Goal: Information Seeking & Learning: Check status

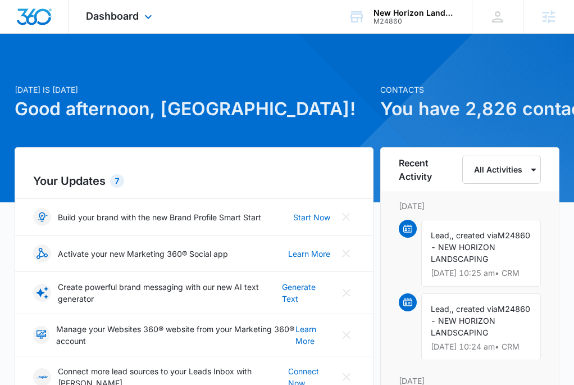
click at [131, 10] on div "Dashboard Apps Reputation Websites Forms CRM Email Social Shop Payments POS Con…" at bounding box center [120, 16] width 103 height 33
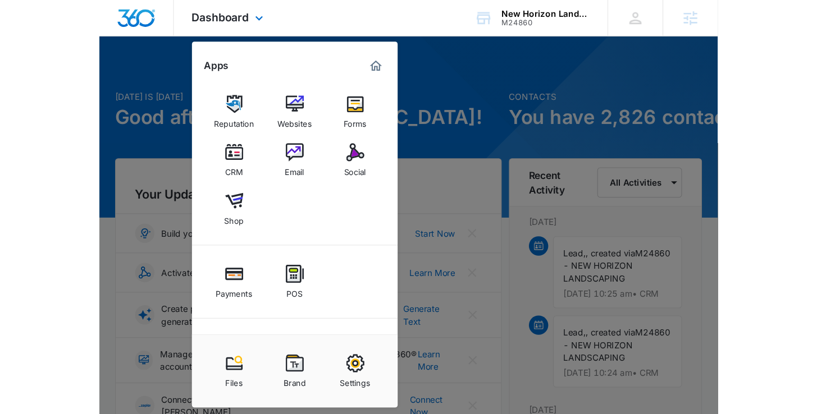
scroll to position [53, 0]
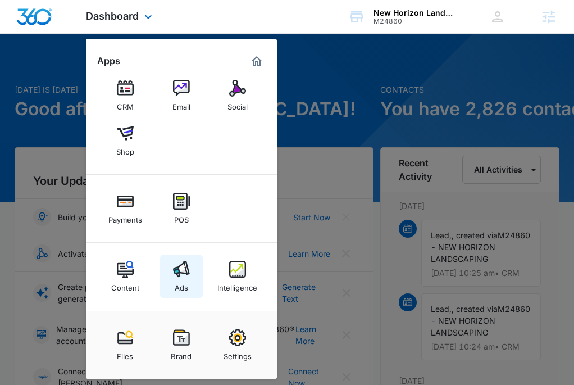
click at [180, 257] on link "Ads" at bounding box center [181, 276] width 43 height 43
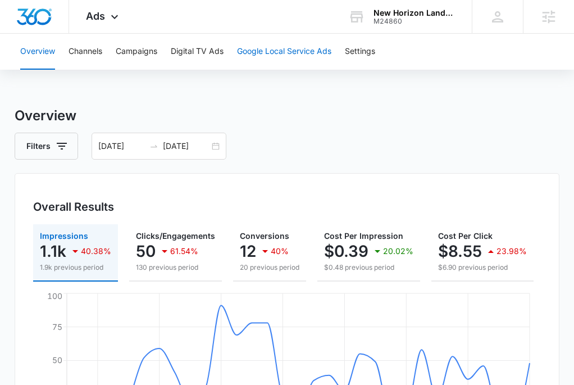
click at [293, 61] on button "Google Local Service Ads" at bounding box center [284, 52] width 94 height 36
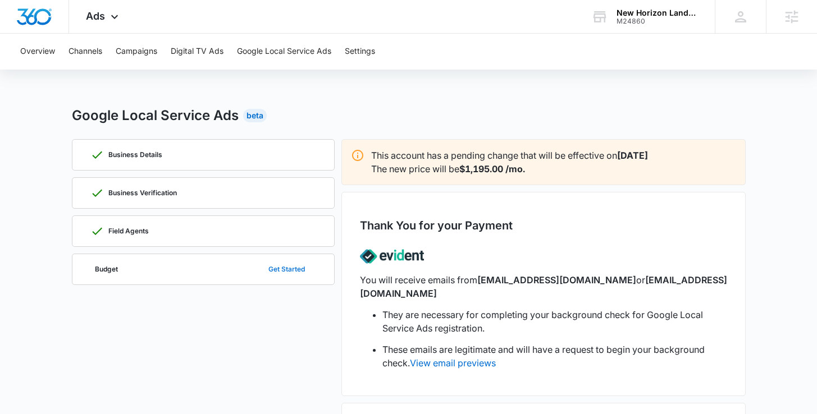
click at [283, 270] on button "Get Started" at bounding box center [286, 269] width 59 height 27
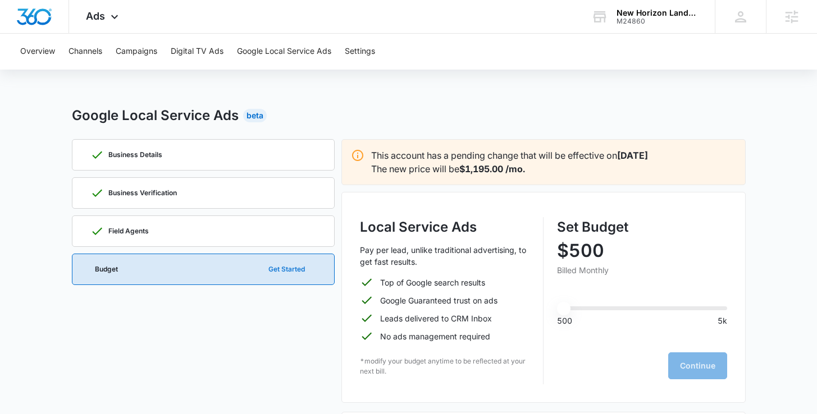
scroll to position [74, 0]
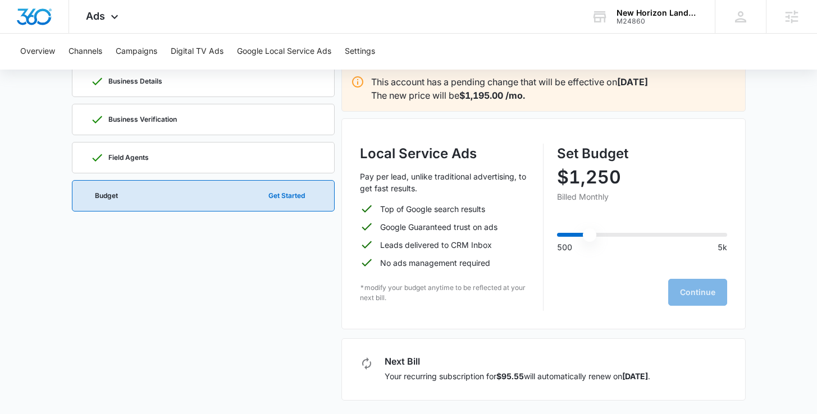
click at [582, 233] on input "range" at bounding box center [642, 235] width 170 height 4
type input "500"
drag, startPoint x: 586, startPoint y: 235, endPoint x: 488, endPoint y: 233, distance: 97.2
click at [496, 233] on div "Local Service Ads Pay per lead, unlike traditional advertising, to get fast res…" at bounding box center [543, 227] width 367 height 167
click at [582, 301] on div "Set Budget $500 Billed Monthly 500 5k Continue" at bounding box center [642, 227] width 170 height 167
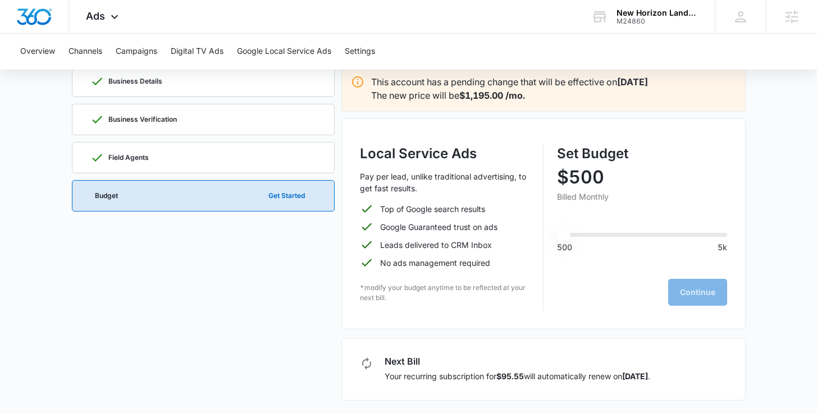
scroll to position [0, 0]
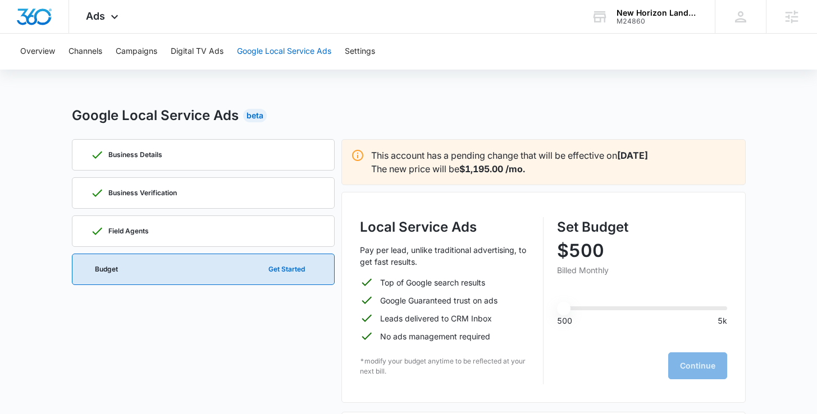
click at [305, 51] on button "Google Local Service Ads" at bounding box center [284, 52] width 94 height 36
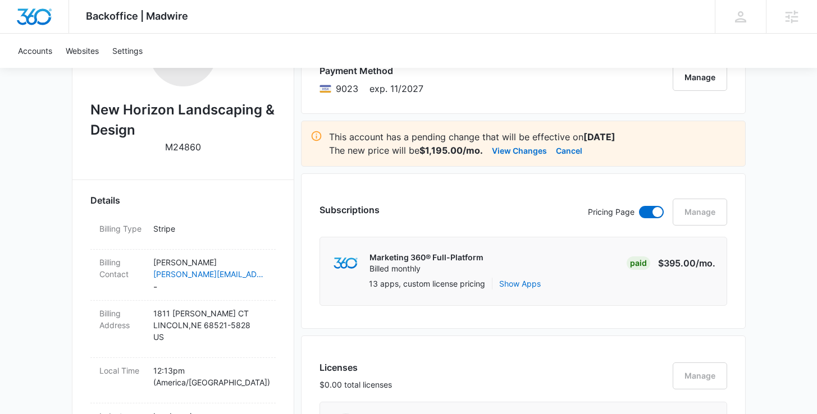
scroll to position [172, 0]
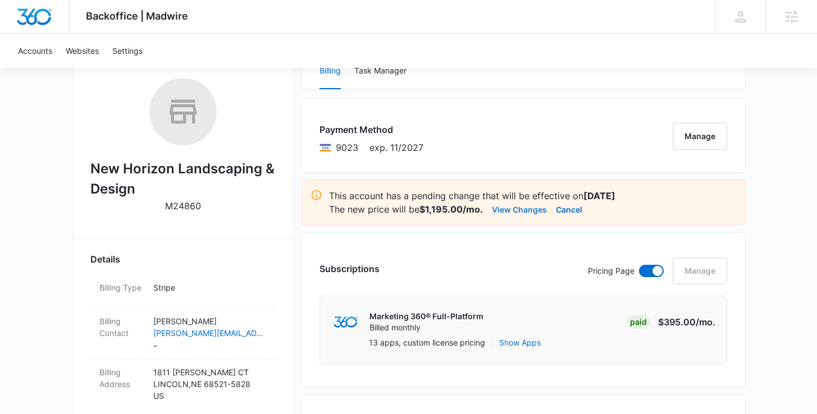
click at [524, 207] on button "View Changes" at bounding box center [519, 209] width 55 height 13
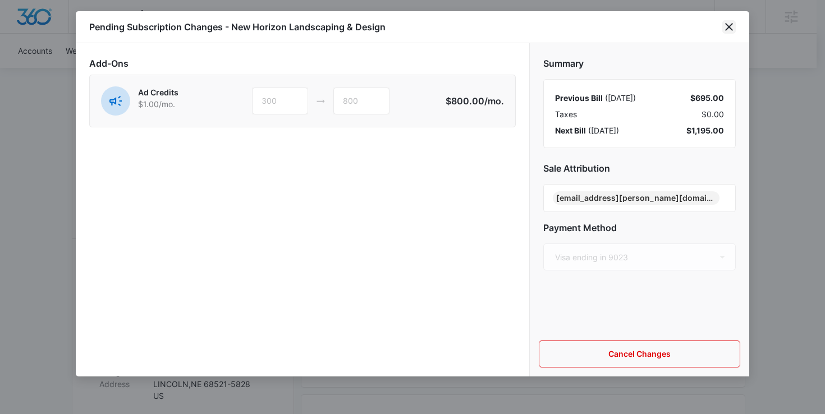
click at [730, 30] on icon "close" at bounding box center [729, 26] width 13 height 13
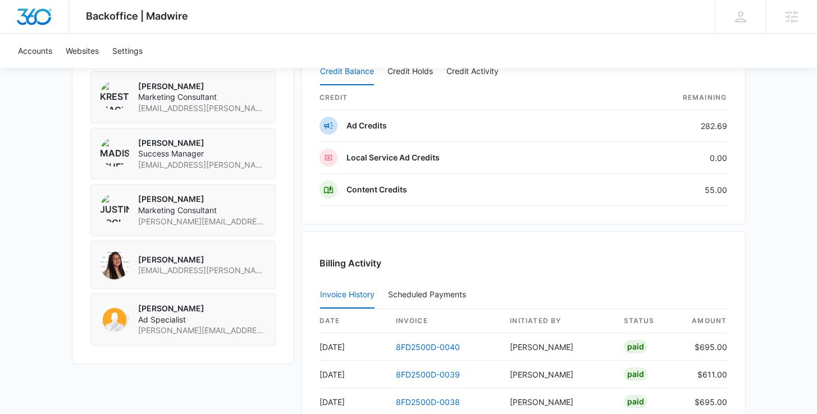
scroll to position [867, 0]
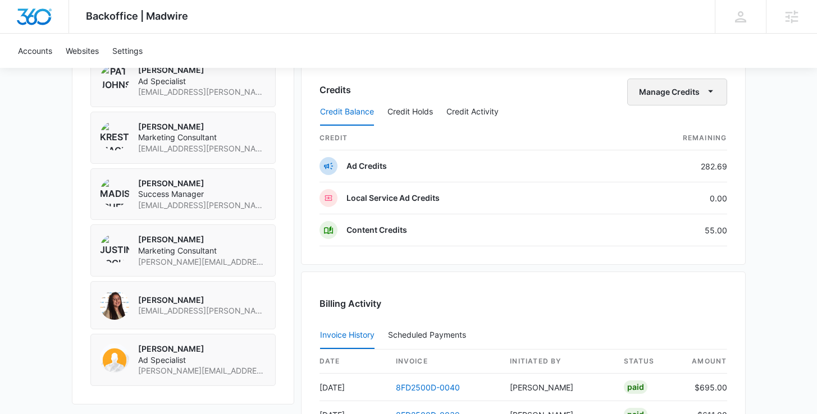
click at [693, 94] on button "Manage Credits" at bounding box center [677, 92] width 100 height 27
click at [686, 112] on div "Transfer Credits" at bounding box center [678, 128] width 101 height 36
click at [693, 97] on button "Manage Credits" at bounding box center [677, 92] width 100 height 27
click at [681, 122] on button "Transfer Credits" at bounding box center [677, 128] width 99 height 17
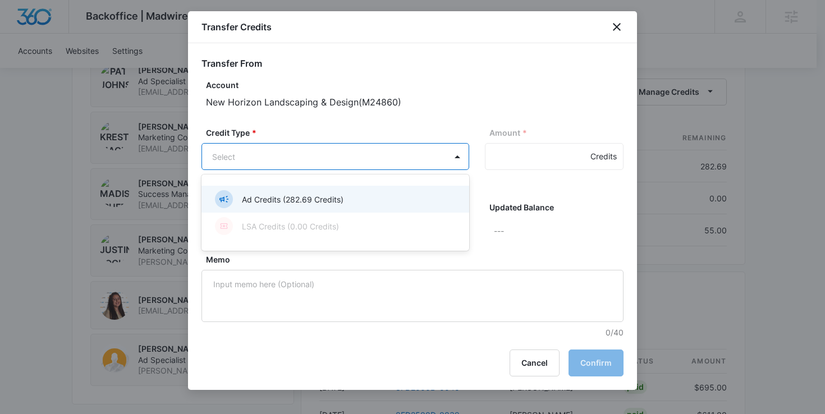
click at [367, 197] on div "Ad Credits (282.69 Credits)" at bounding box center [334, 199] width 239 height 18
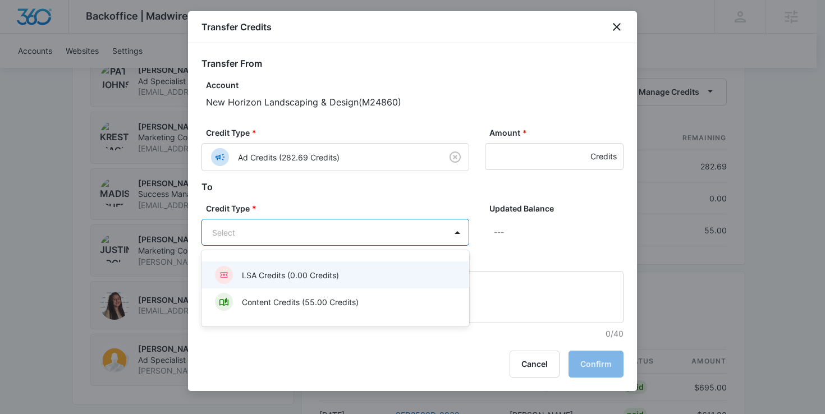
click at [358, 278] on div "LSA Credits (0.00 Credits)" at bounding box center [334, 275] width 239 height 18
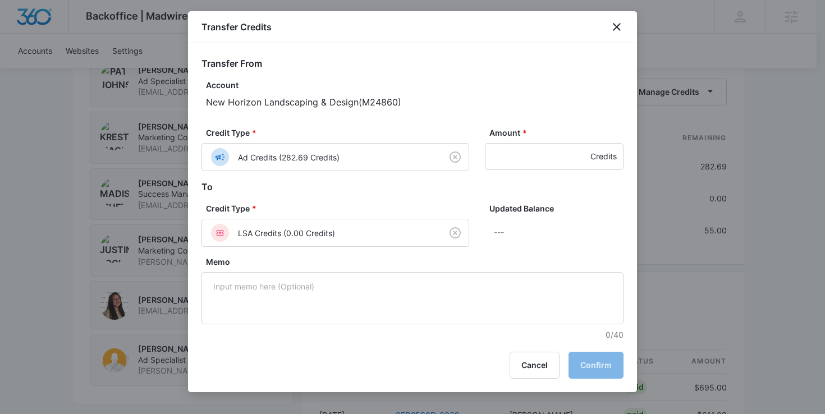
click at [624, 45] on div "Transfer From Account New Horizon Landscaping & Design ( M24860 ) Credit Type *…" at bounding box center [412, 192] width 449 height 298
click at [619, 44] on div "Transfer From Account New Horizon Landscaping & Design ( M24860 ) Credit Type *…" at bounding box center [412, 192] width 449 height 298
click at [615, 41] on div "Transfer Credits" at bounding box center [412, 27] width 449 height 32
click at [618, 30] on icon "close" at bounding box center [616, 26] width 13 height 13
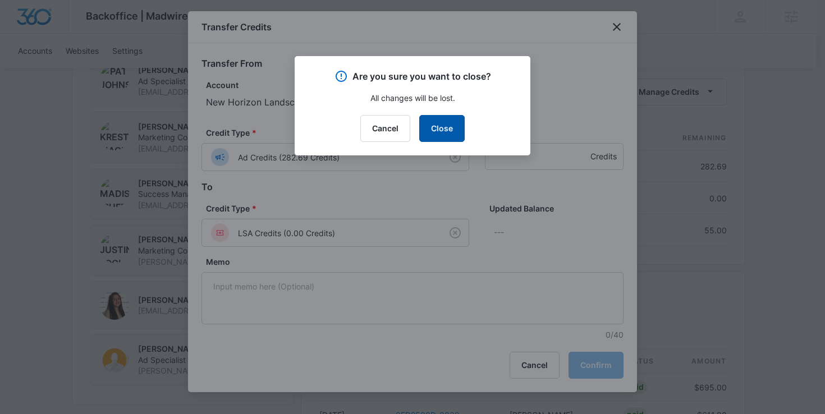
click at [455, 126] on button "Close" at bounding box center [441, 128] width 45 height 27
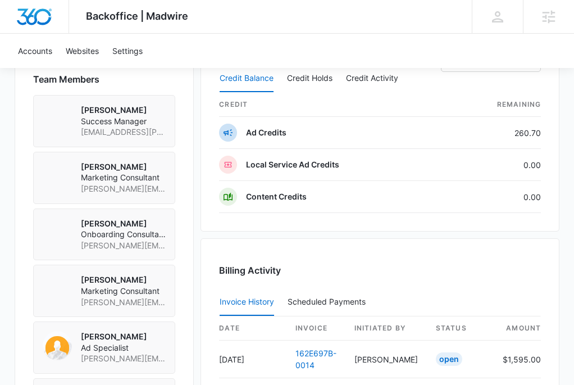
scroll to position [953, 0]
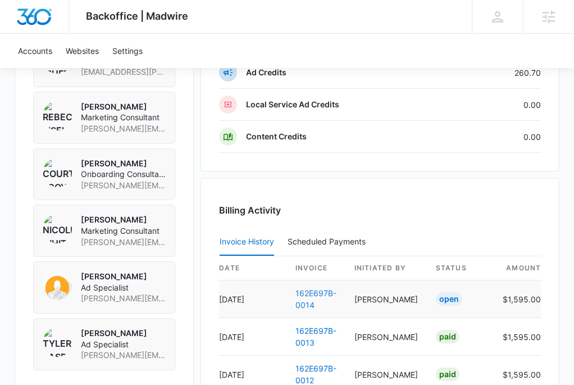
click at [312, 293] on link "162E697B-0014" at bounding box center [315, 298] width 41 height 21
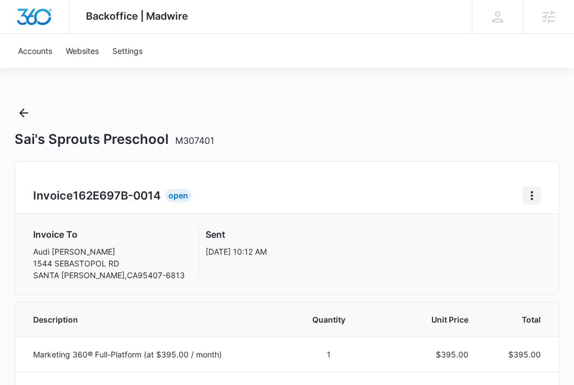
click at [531, 192] on icon "Home" at bounding box center [532, 195] width 2 height 9
click at [505, 222] on link "Download Invoice" at bounding box center [481, 227] width 65 height 10
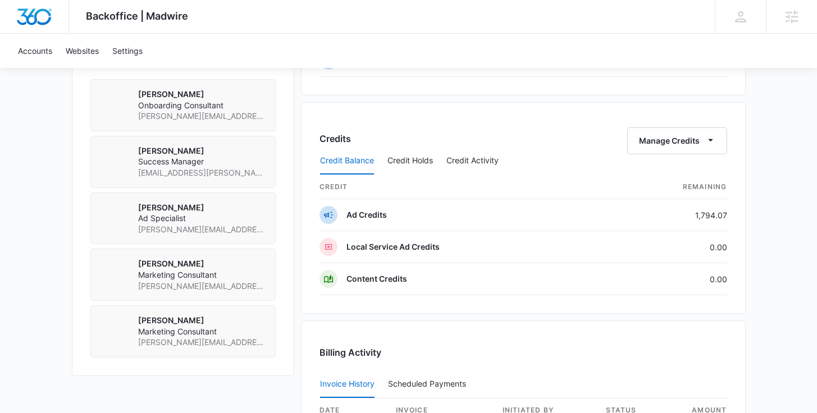
scroll to position [806, 0]
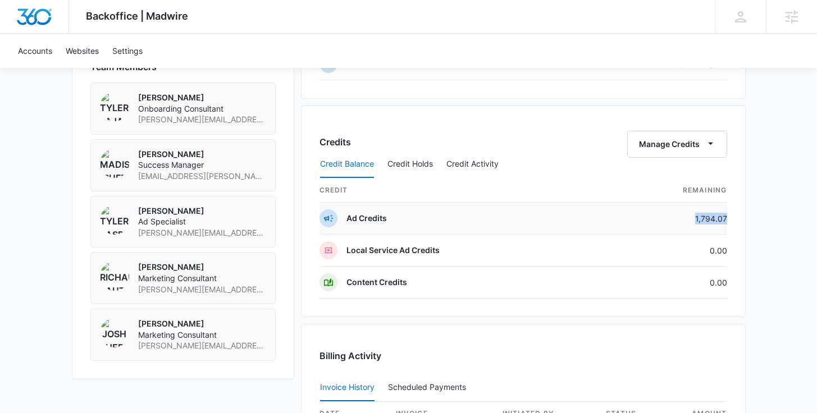
drag, startPoint x: 726, startPoint y: 216, endPoint x: 691, endPoint y: 216, distance: 35.4
click at [691, 216] on td "1,794.07" at bounding box center [667, 219] width 119 height 32
copy td "1,794.07"
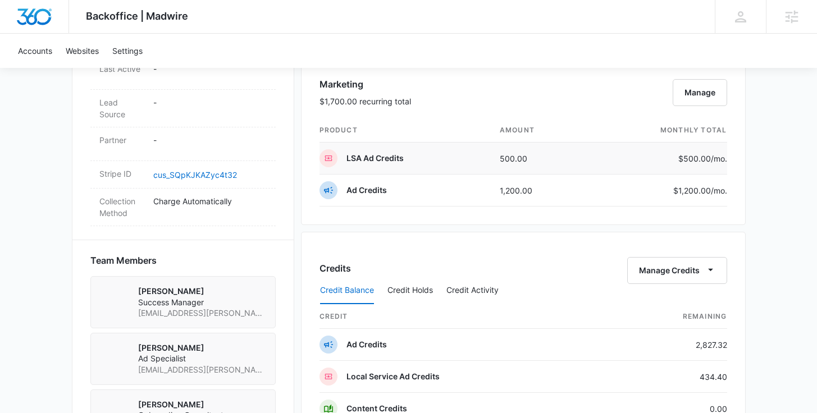
scroll to position [745, 0]
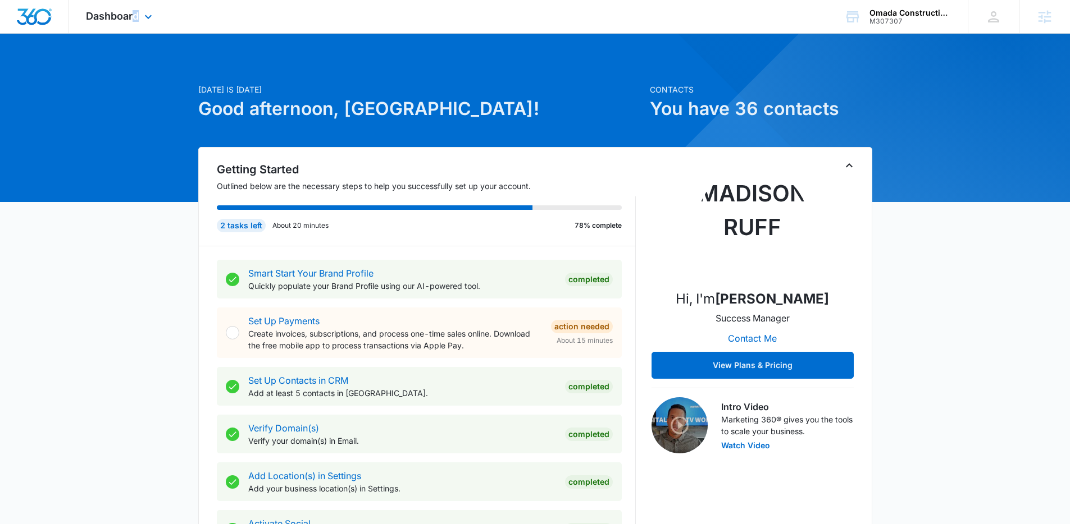
click at [134, 22] on div "Dashboard Apps Reputation Websites Forms CRM Email Social POS Content Ads Intel…" at bounding box center [120, 16] width 103 height 33
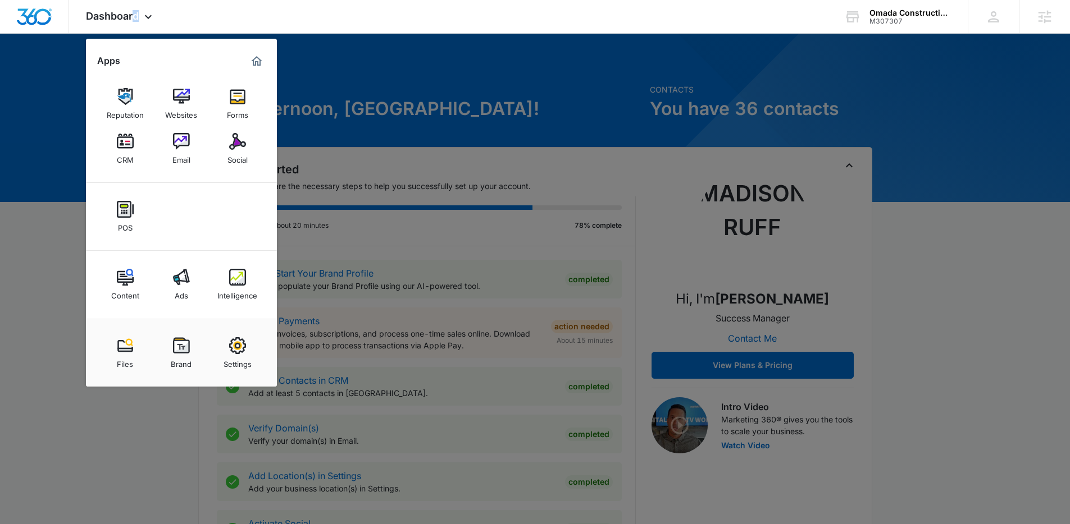
click at [170, 295] on link "Ads" at bounding box center [181, 284] width 43 height 43
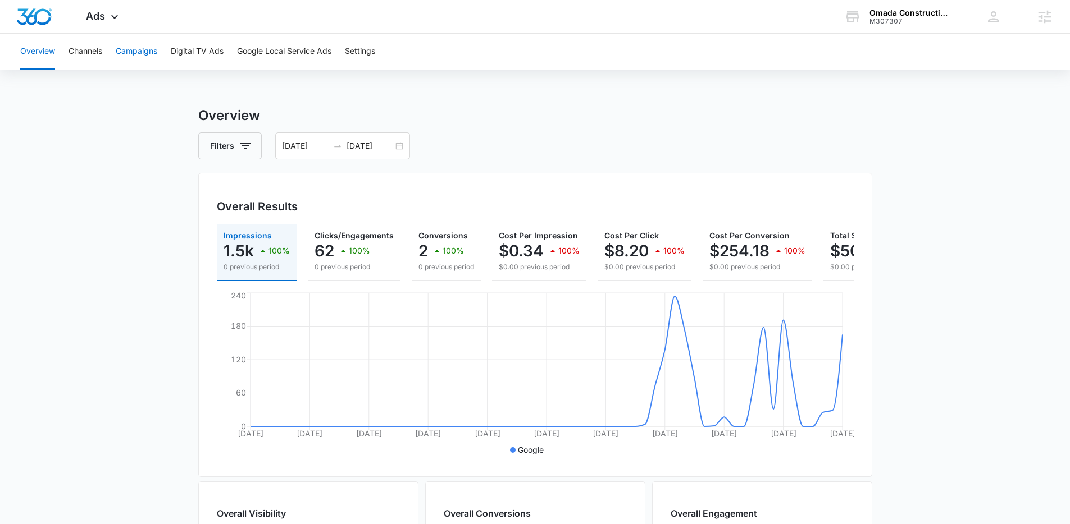
click at [134, 56] on button "Campaigns" at bounding box center [137, 52] width 42 height 36
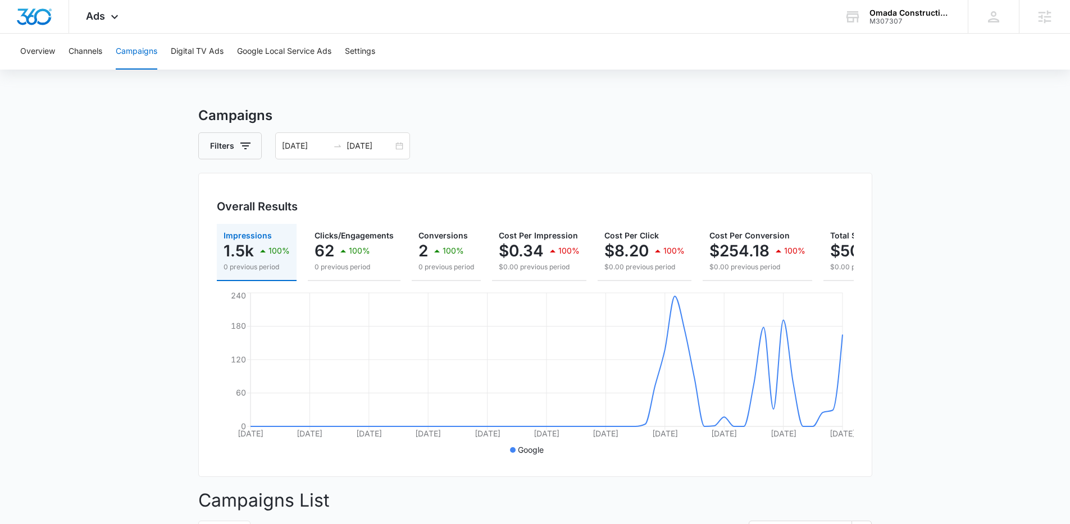
click at [966, 335] on main "Campaigns Filters 08/02/2025 10/01/2025 Overall Results Impressions 1.5k 100% 0…" at bounding box center [535, 453] width 1070 height 695
click at [403, 148] on div "08/02/2025 10/01/2025" at bounding box center [342, 146] width 135 height 27
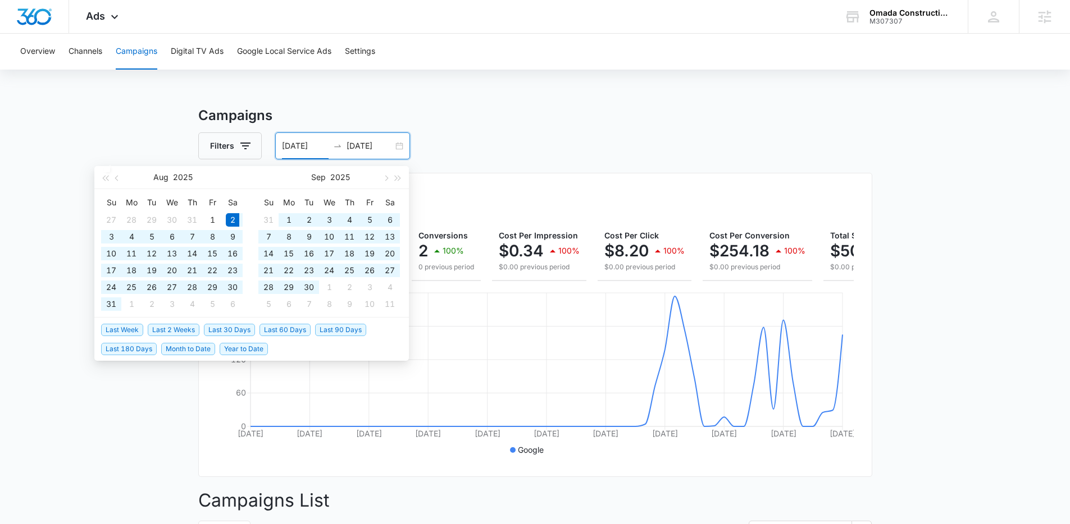
click at [392, 142] on div "08/02/2025 10/01/2025" at bounding box center [342, 146] width 135 height 27
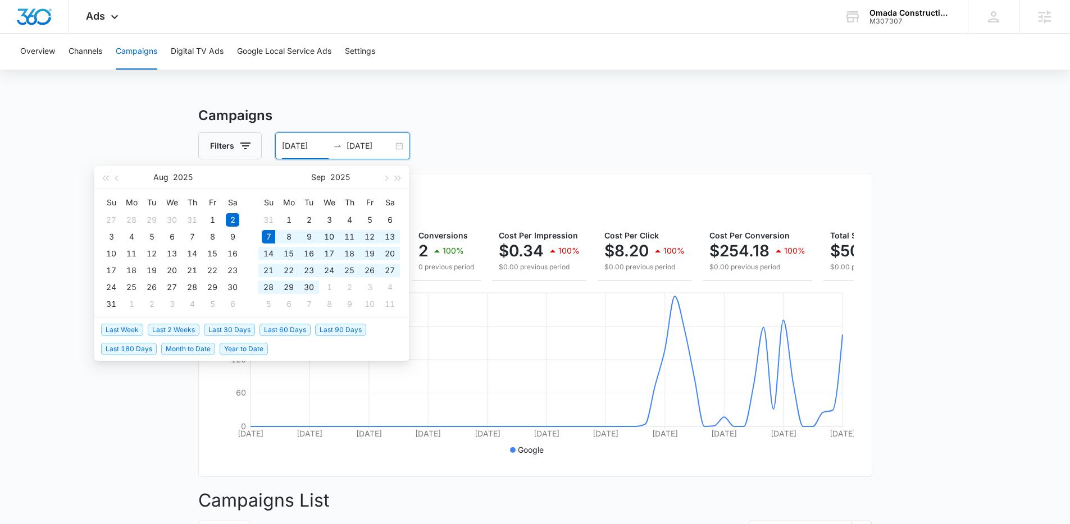
click at [225, 331] on span "Last 30 Days" at bounding box center [229, 330] width 51 height 12
type input "[DATE]"
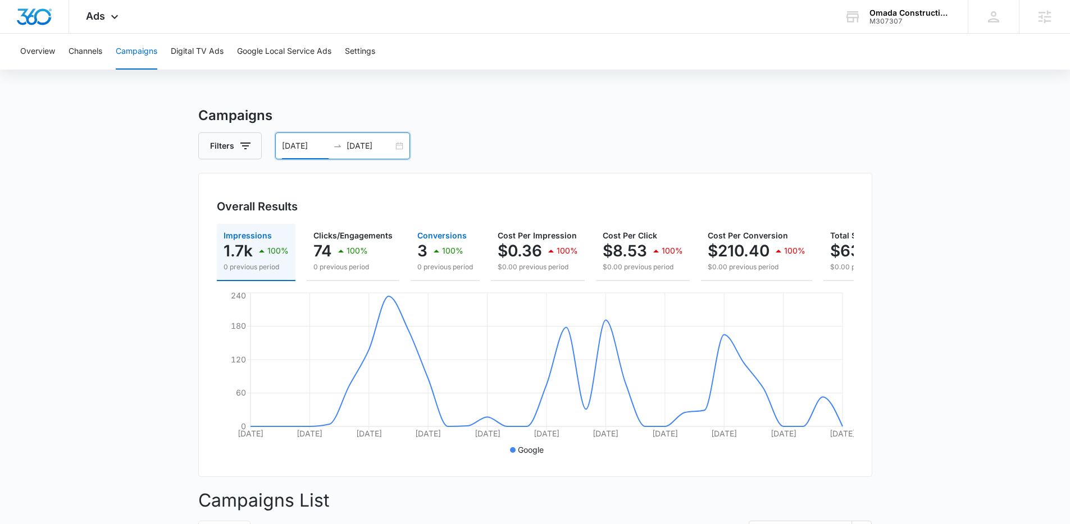
click at [456, 276] on button "Conversions 3 100% 0 previous period" at bounding box center [444, 252] width 69 height 57
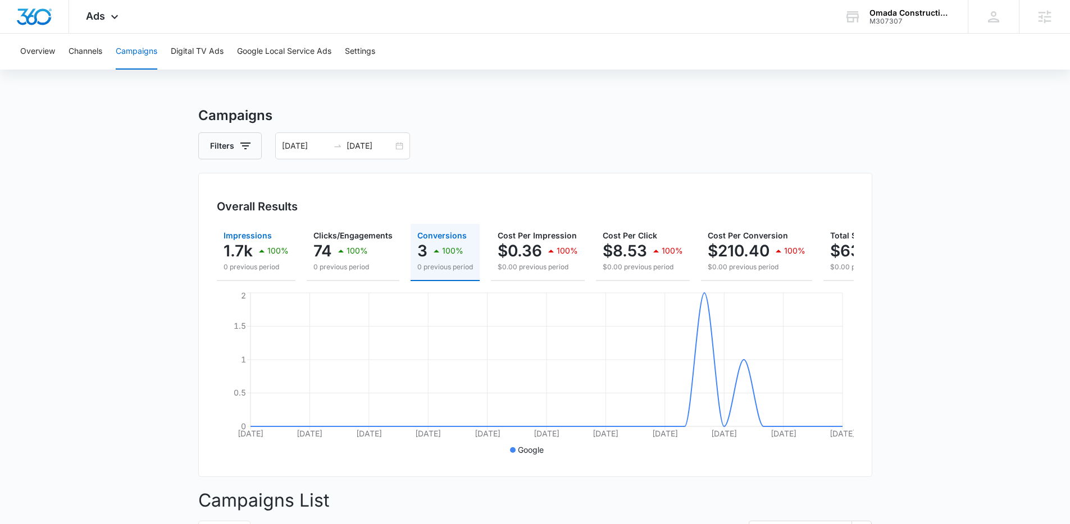
drag, startPoint x: 261, startPoint y: 242, endPoint x: 175, endPoint y: 98, distance: 167.6
click at [260, 242] on div "100%" at bounding box center [272, 251] width 34 height 22
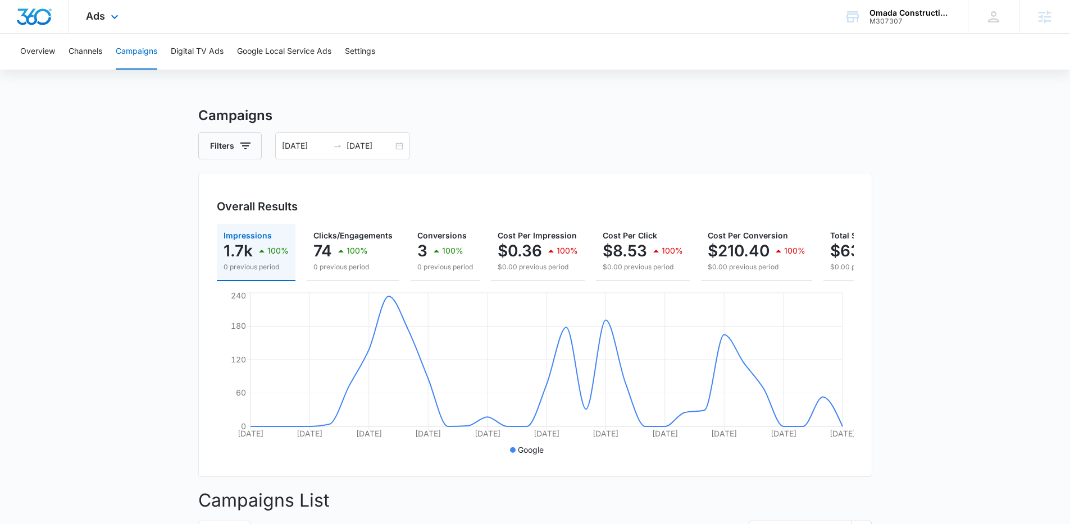
click at [122, 17] on div "Ads Apps Reputation Websites Forms CRM Email Social POS Content Ads Intelligenc…" at bounding box center [103, 16] width 69 height 33
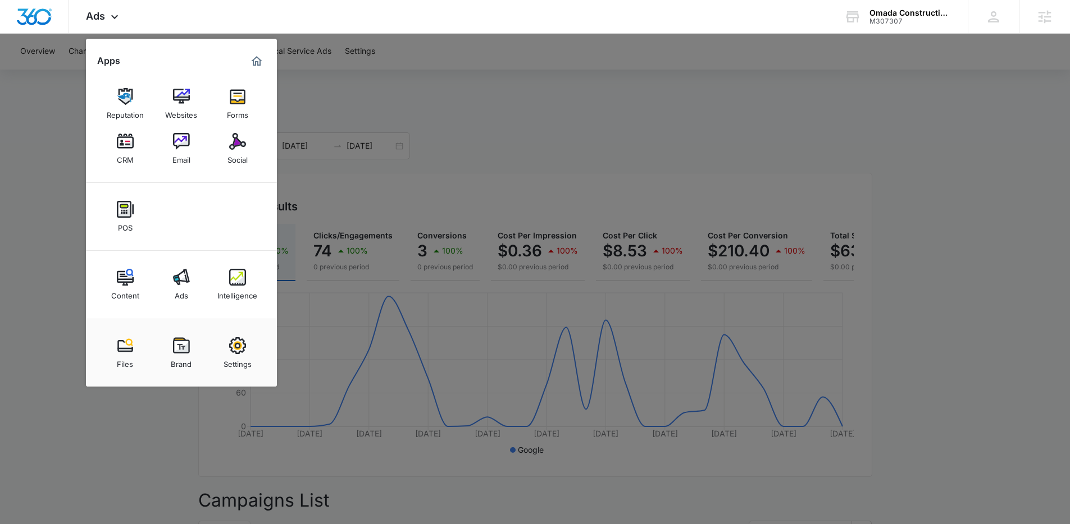
click at [805, 79] on div at bounding box center [535, 262] width 1070 height 524
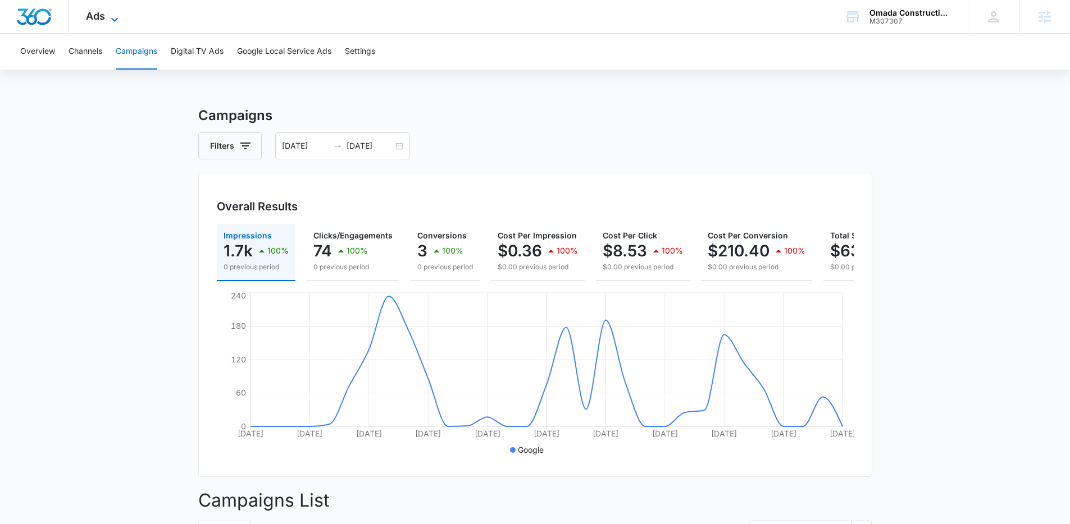
click at [101, 12] on span "Ads" at bounding box center [95, 16] width 19 height 12
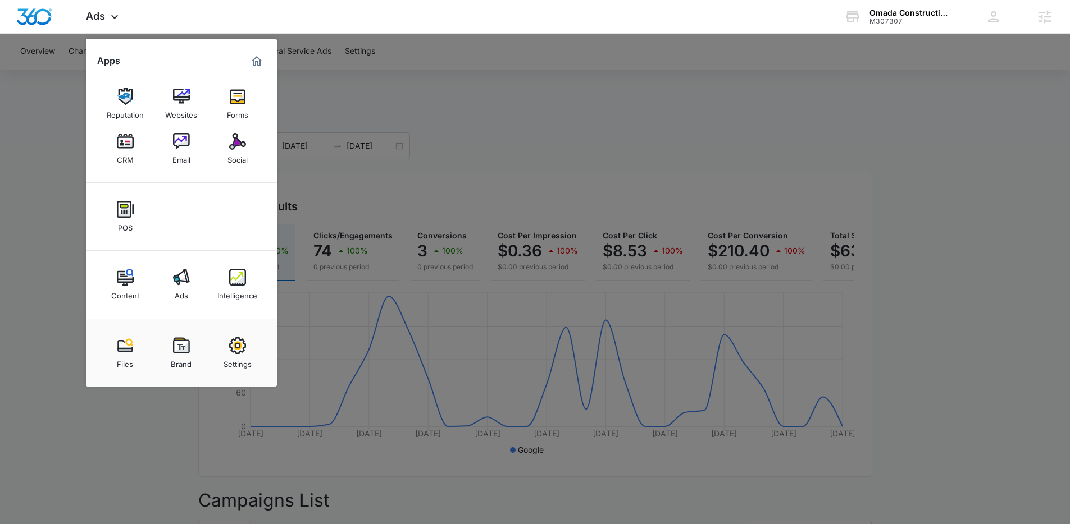
click at [390, 160] on div at bounding box center [535, 262] width 1070 height 524
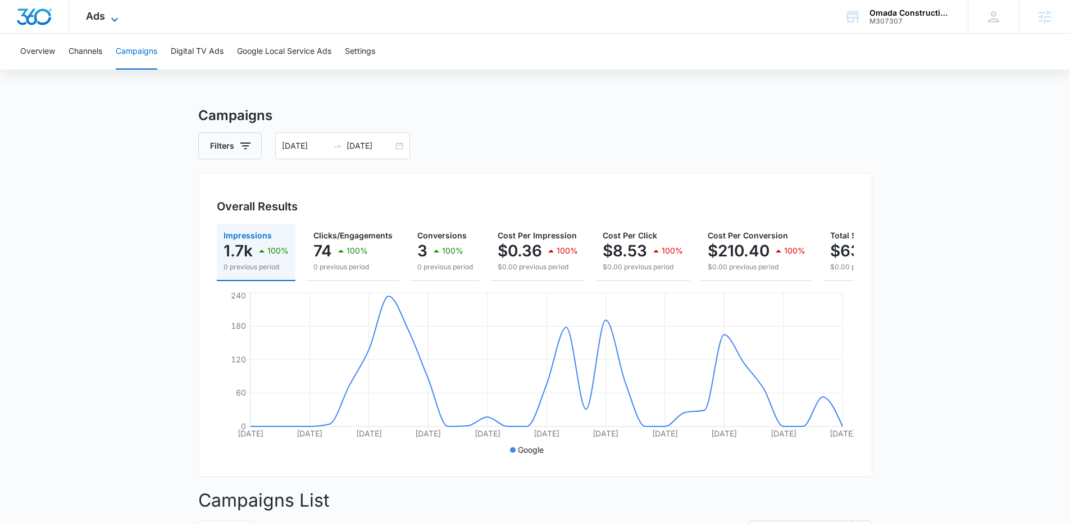
click at [109, 18] on icon at bounding box center [114, 19] width 13 height 13
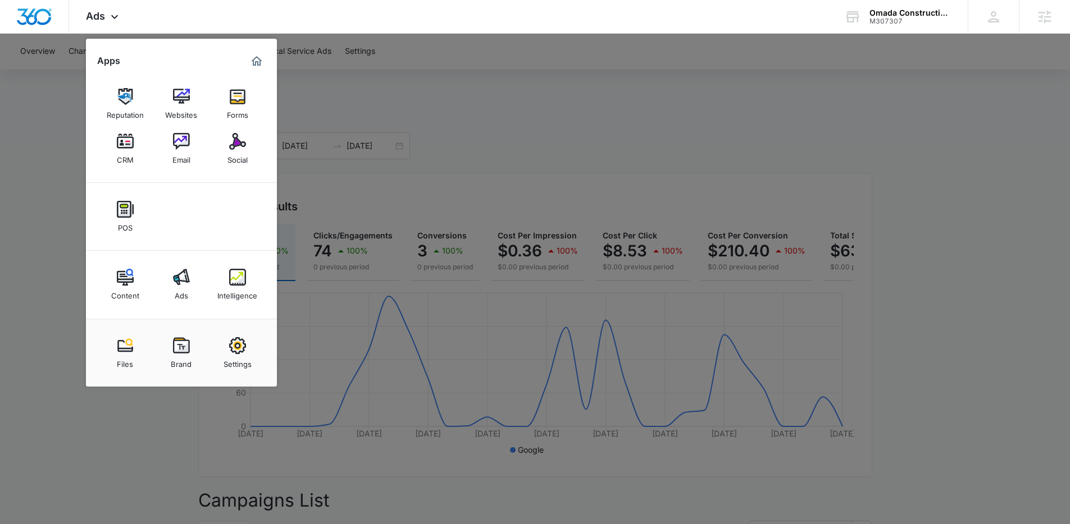
click at [572, 69] on div at bounding box center [535, 262] width 1070 height 524
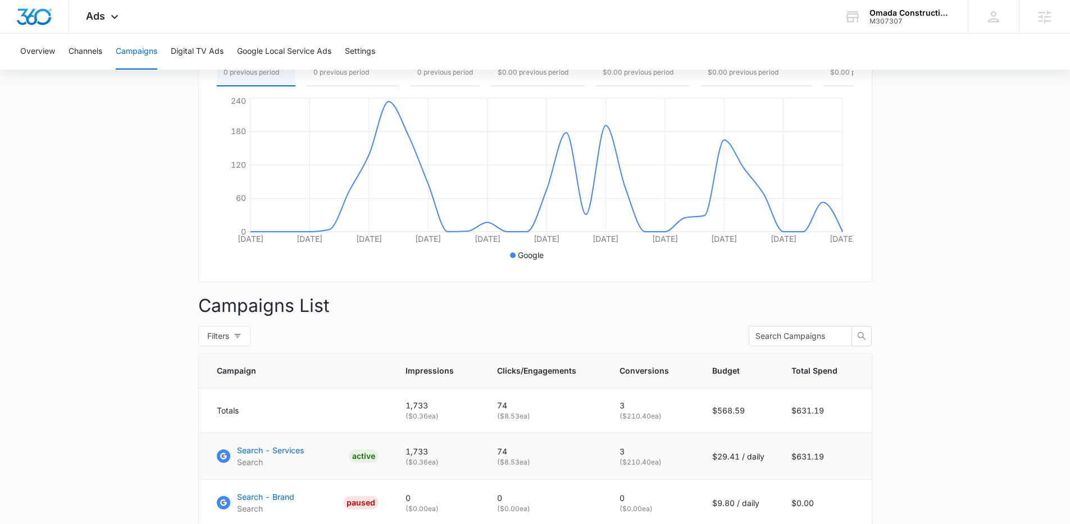
scroll to position [272, 0]
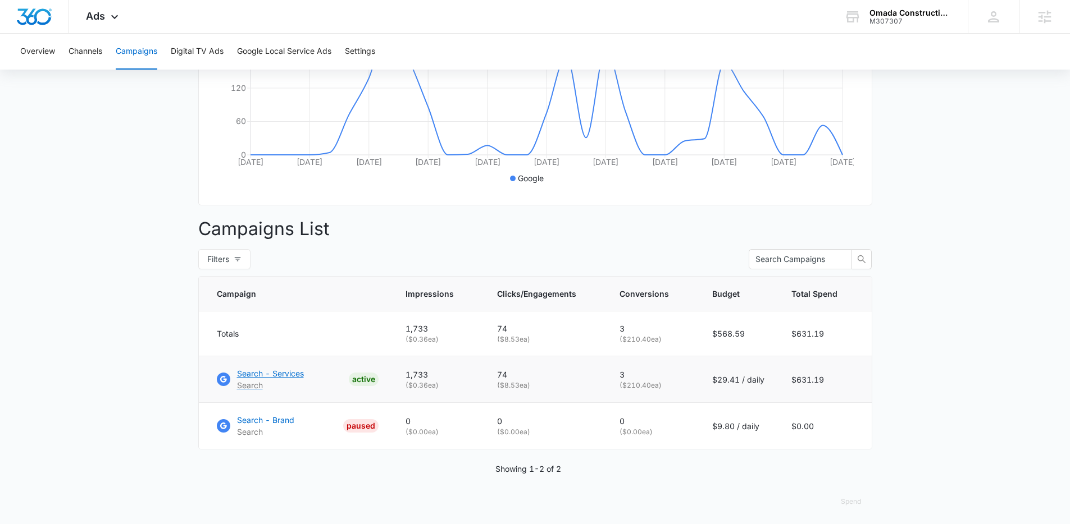
click at [264, 389] on p "Search" at bounding box center [270, 386] width 67 height 12
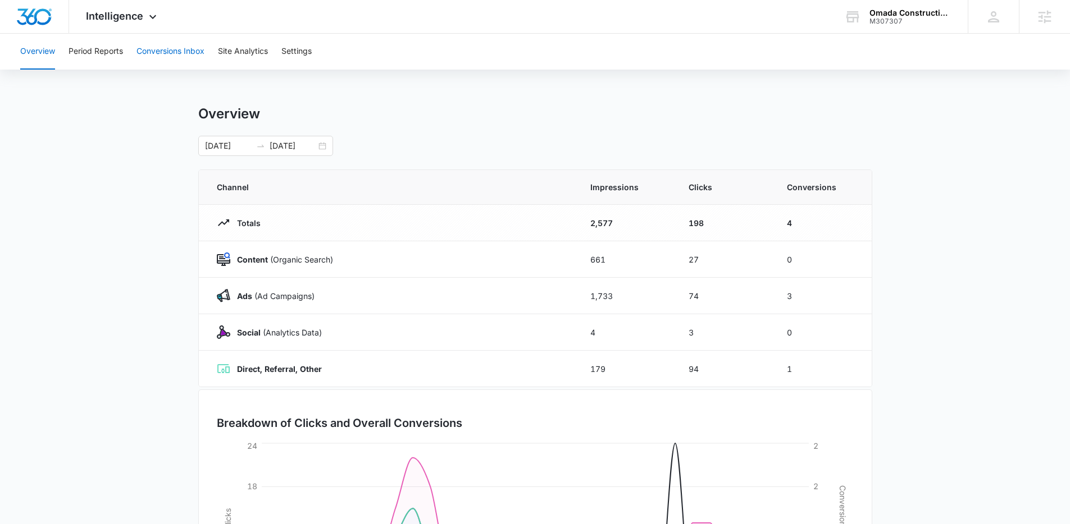
click at [138, 61] on button "Conversions Inbox" at bounding box center [170, 52] width 68 height 36
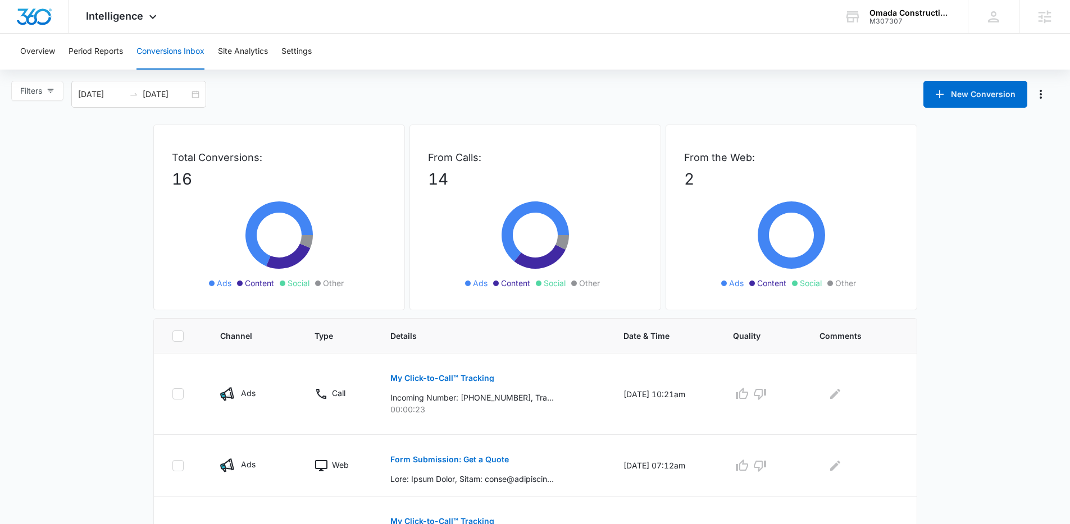
click at [626, 227] on div "From Calls: 14 Ads Content Social Other" at bounding box center [535, 218] width 252 height 186
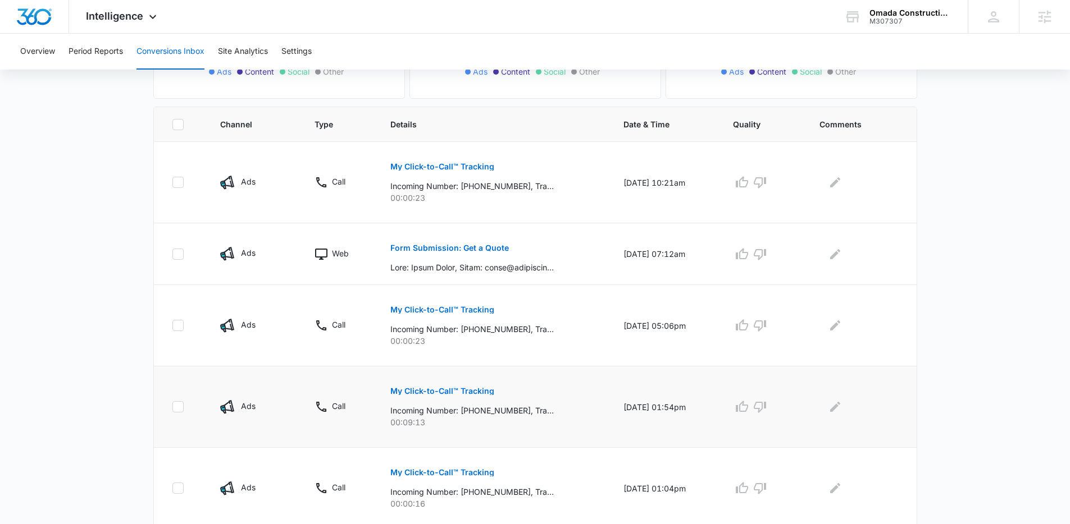
scroll to position [236, 0]
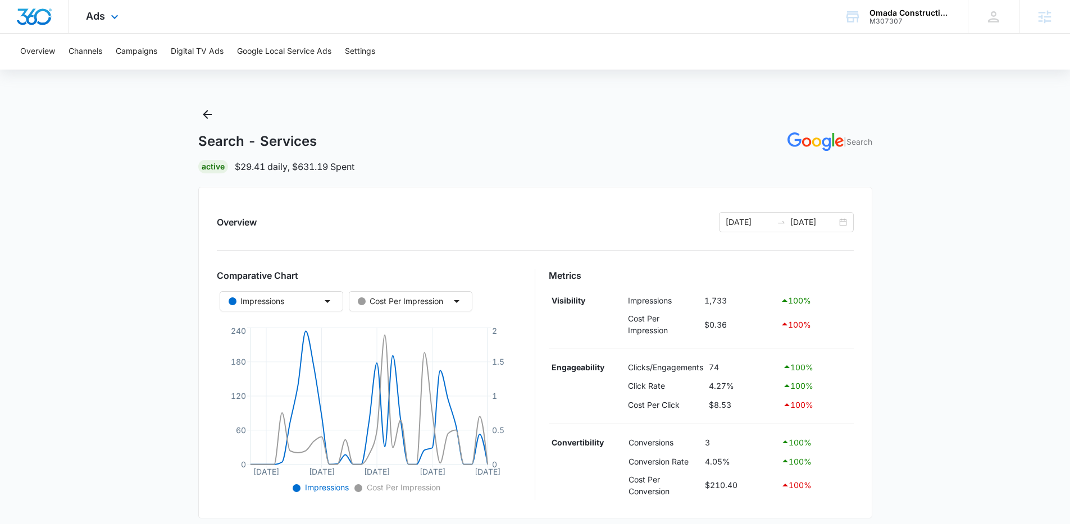
click at [101, 7] on div "Ads Apps Reputation Websites Forms CRM Email Social POS Content Ads Intelligenc…" at bounding box center [103, 16] width 69 height 33
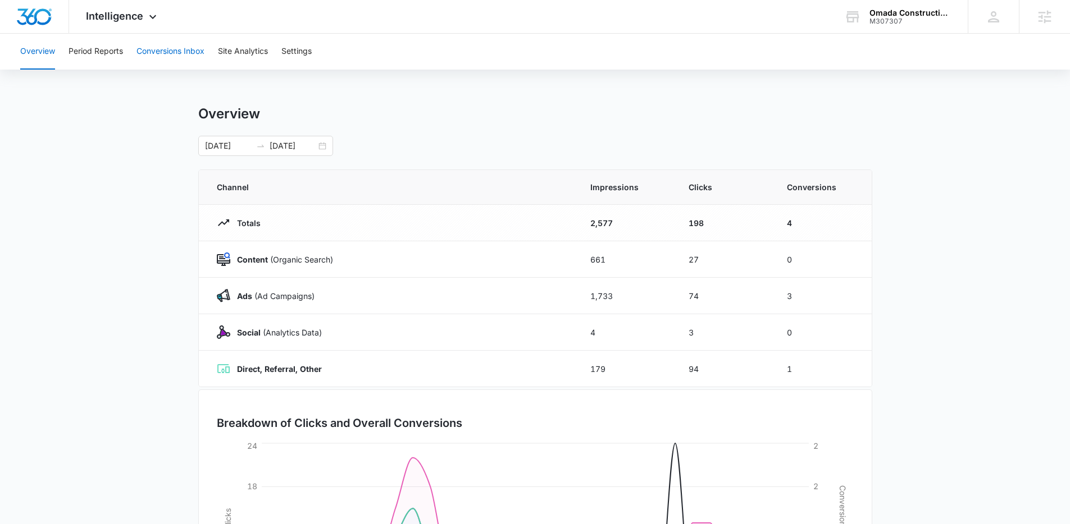
click at [161, 43] on button "Conversions Inbox" at bounding box center [170, 52] width 68 height 36
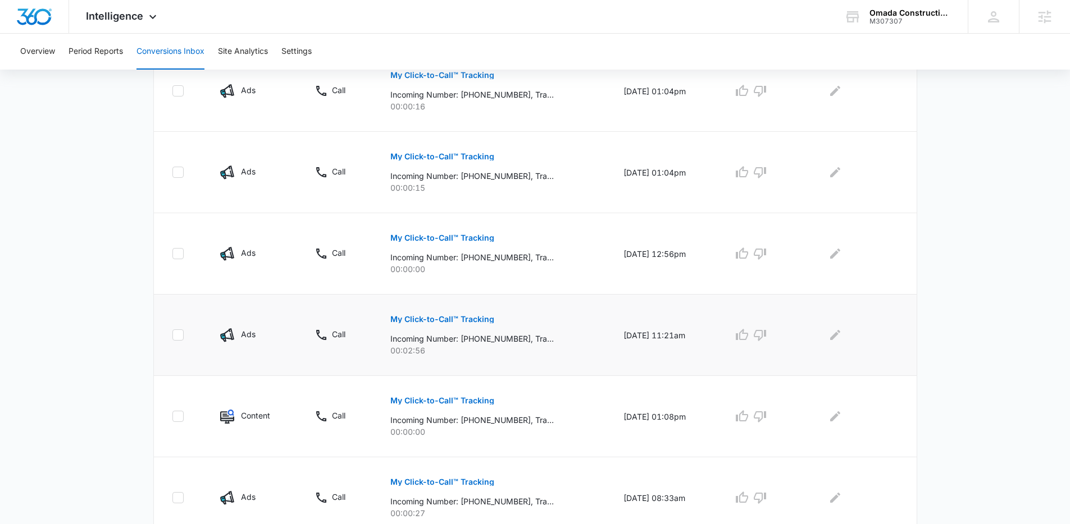
scroll to position [613, 0]
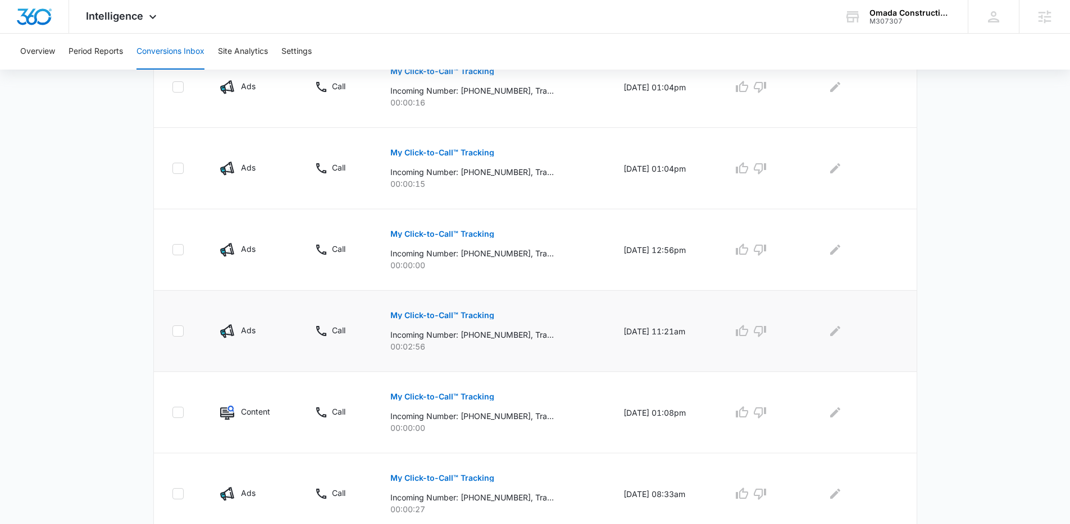
click at [420, 315] on p "My Click-to-Call™ Tracking" at bounding box center [442, 316] width 104 height 8
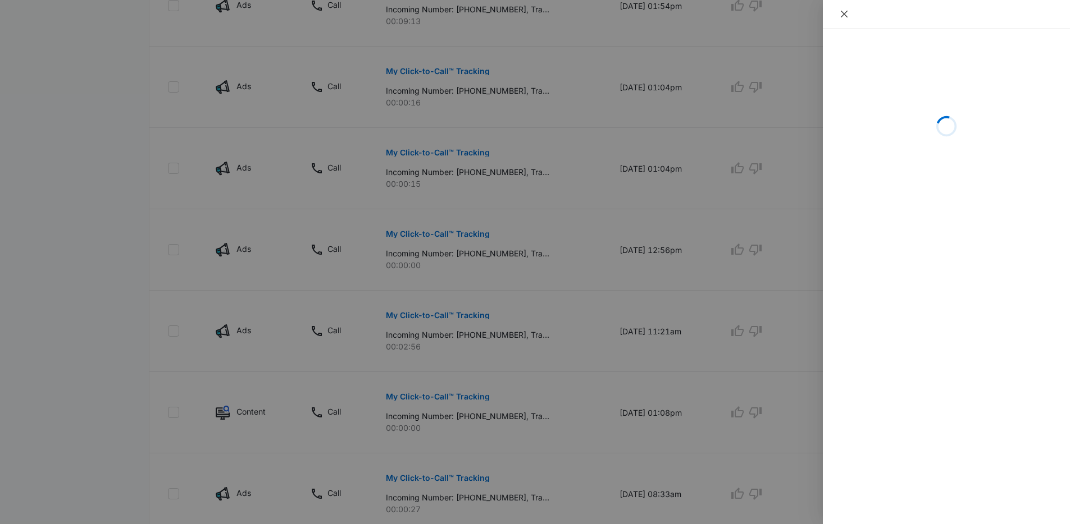
click at [844, 12] on icon "close" at bounding box center [843, 14] width 9 height 9
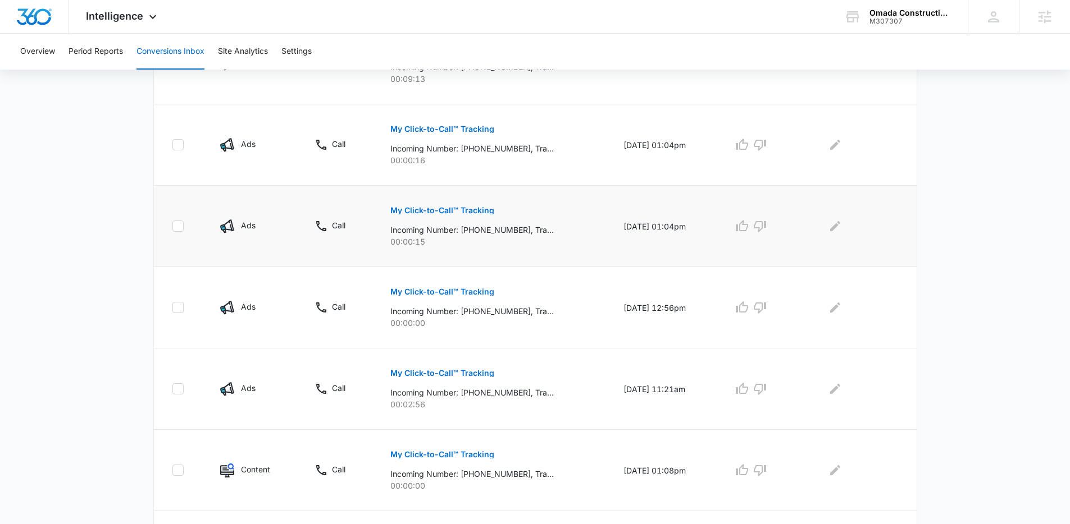
scroll to position [511, 0]
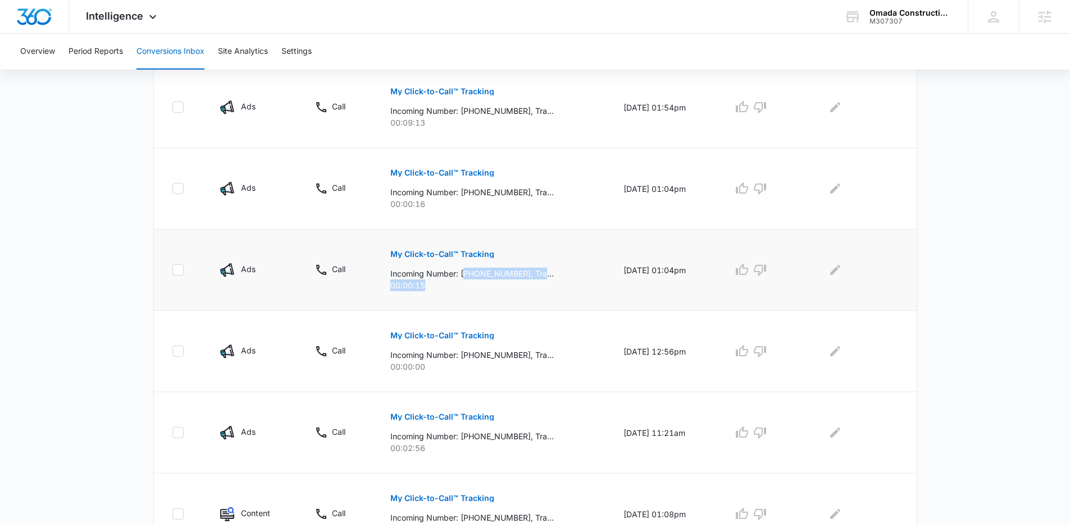
drag, startPoint x: 433, startPoint y: 285, endPoint x: 461, endPoint y: 273, distance: 30.2
click at [461, 273] on div "My Click-to-Call™ Tracking Incoming Number: +17183690303, Tracking Number: +192…" at bounding box center [493, 266] width 206 height 51
drag, startPoint x: 517, startPoint y: 199, endPoint x: 438, endPoint y: 189, distance: 79.3
click at [438, 189] on div "My Click-to-Call™ Tracking Incoming Number: +17183690303, Tracking Number: +192…" at bounding box center [493, 184] width 206 height 51
drag, startPoint x: 485, startPoint y: 126, endPoint x: 462, endPoint y: 109, distance: 28.4
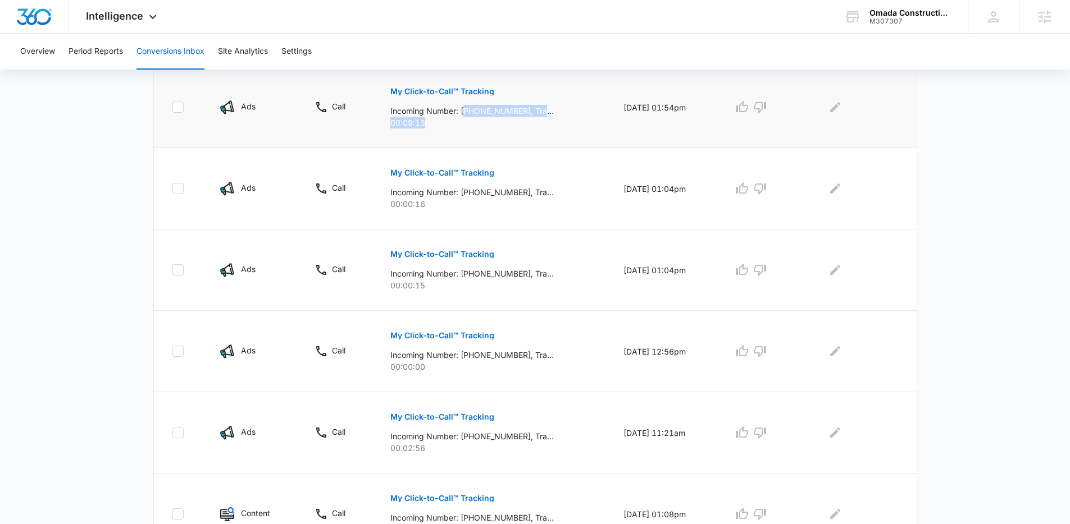
click at [462, 109] on div "My Click-to-Call™ Tracking Incoming Number: +17183690303, Tracking Number: +192…" at bounding box center [493, 103] width 206 height 51
drag, startPoint x: 495, startPoint y: 442, endPoint x: 461, endPoint y: 436, distance: 34.8
click at [461, 436] on p "Incoming Number: +17183690303, Tracking Number: +19292262923, Ring To: +1929426…" at bounding box center [471, 437] width 163 height 12
click at [455, 456] on td "My Click-to-Call™ Tracking Incoming Number: +17183690303, Tracking Number: +192…" at bounding box center [493, 432] width 233 height 81
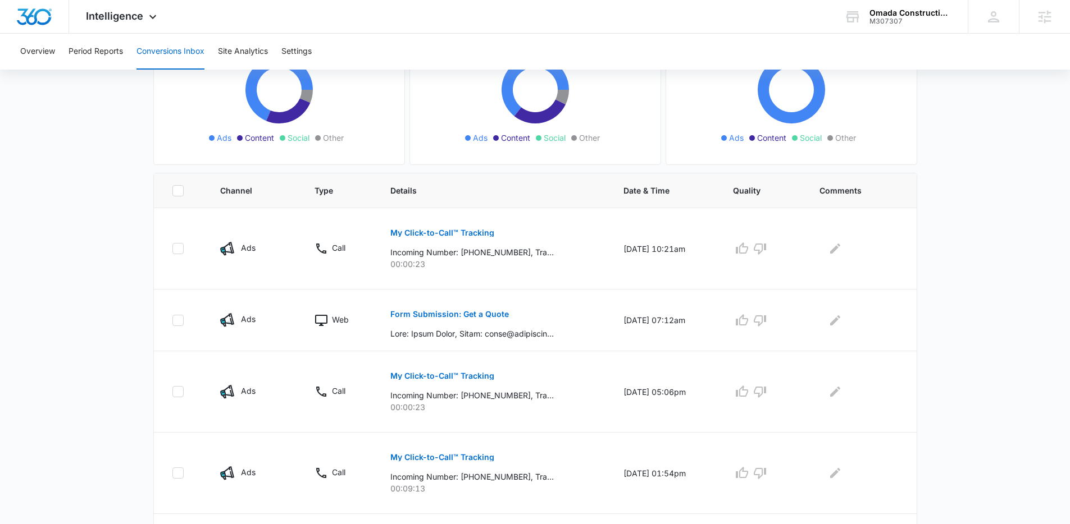
scroll to position [0, 0]
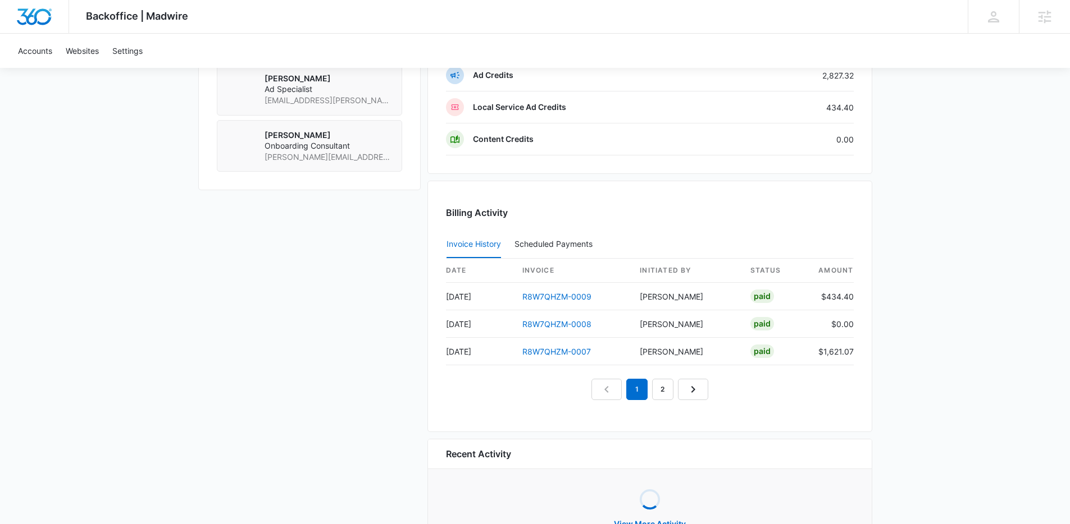
scroll to position [949, 0]
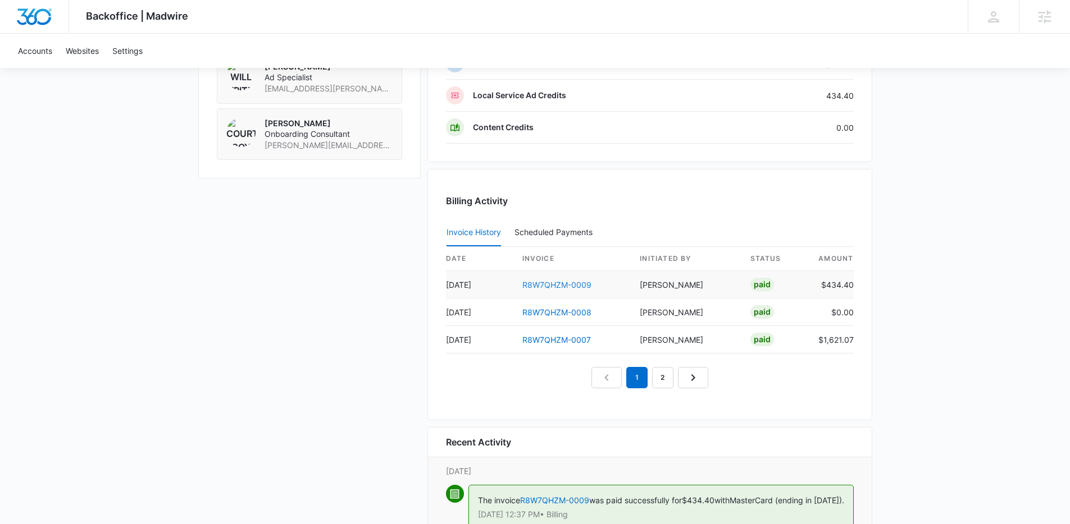
click at [585, 286] on link "R8W7QHZM-0009" at bounding box center [556, 285] width 69 height 10
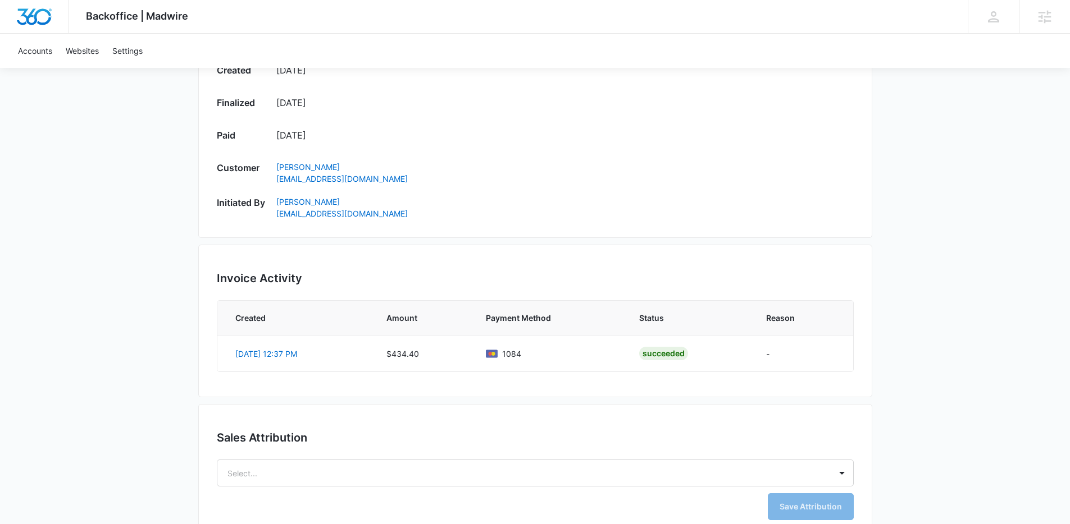
scroll to position [523, 0]
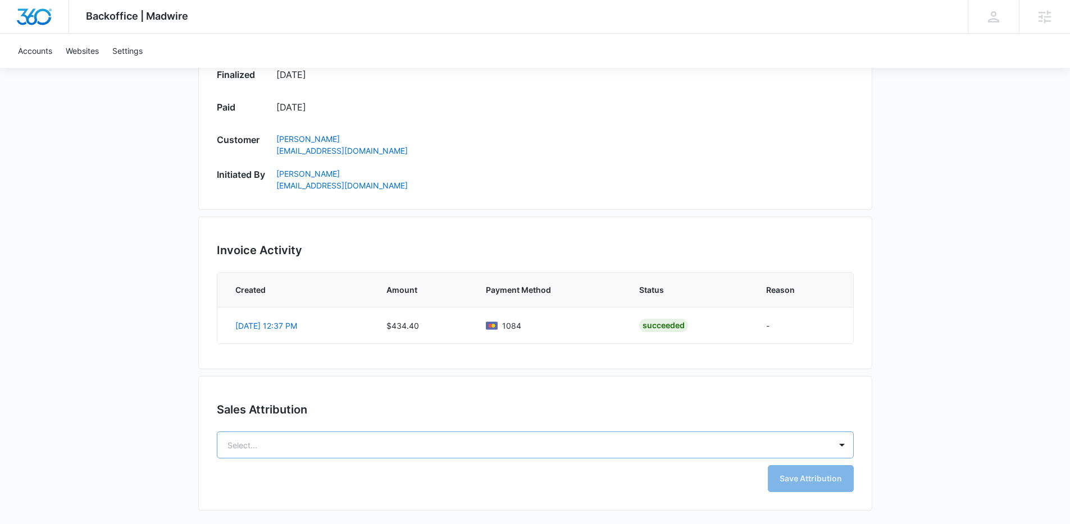
click at [573, 437] on body "Backoffice | Madwire Apps Settings [PERSON_NAME] [PERSON_NAME] [PERSON_NAME][EM…" at bounding box center [535, 45] width 1070 height 1136
drag, startPoint x: 573, startPoint y: 437, endPoint x: 579, endPoint y: 419, distance: 19.0
click at [551, 468] on div "Save Attribution" at bounding box center [535, 476] width 637 height 34
click at [556, 446] on body "Backoffice | Madwire Apps Settings MR Madison Ruff madison.ruff@madwire.com My …" at bounding box center [535, 45] width 1070 height 1136
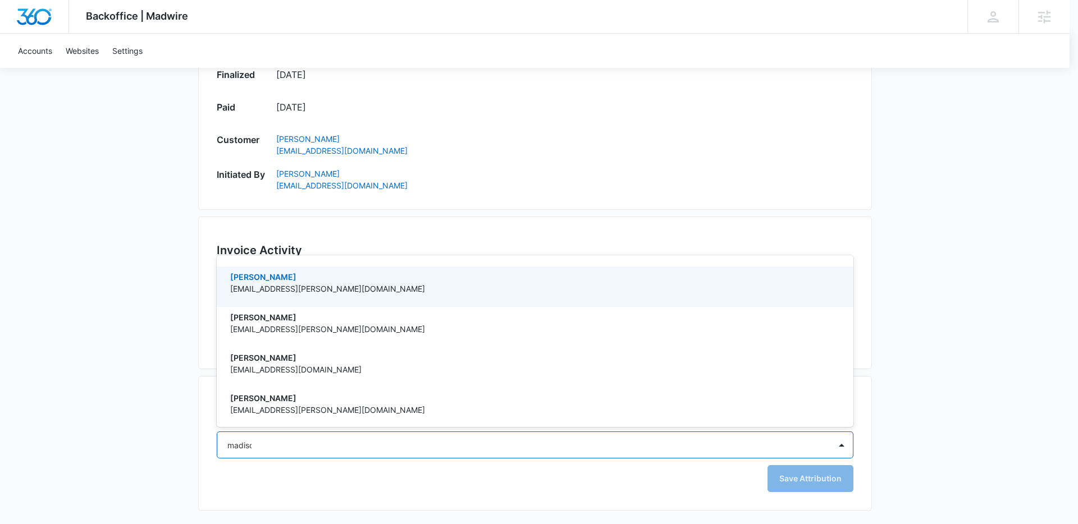
type input "madison"
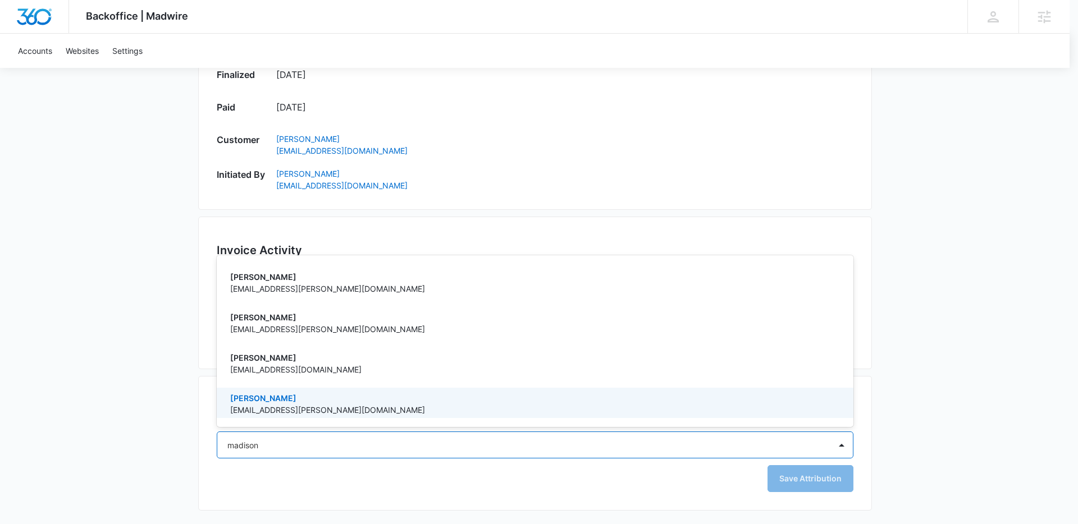
drag, startPoint x: 345, startPoint y: 398, endPoint x: 863, endPoint y: 428, distance: 518.6
click at [345, 398] on p "[PERSON_NAME]" at bounding box center [534, 398] width 608 height 12
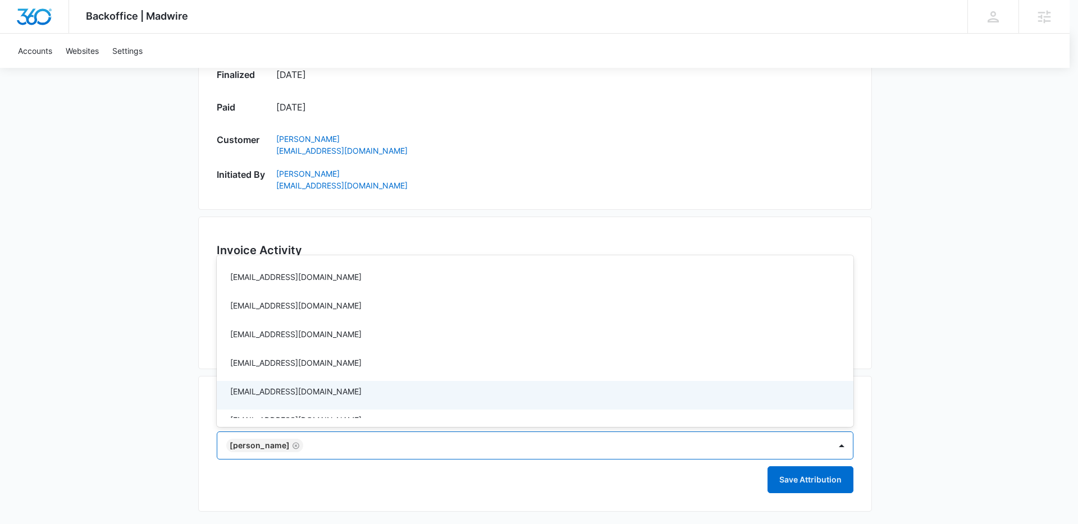
click at [824, 475] on div at bounding box center [539, 262] width 1078 height 524
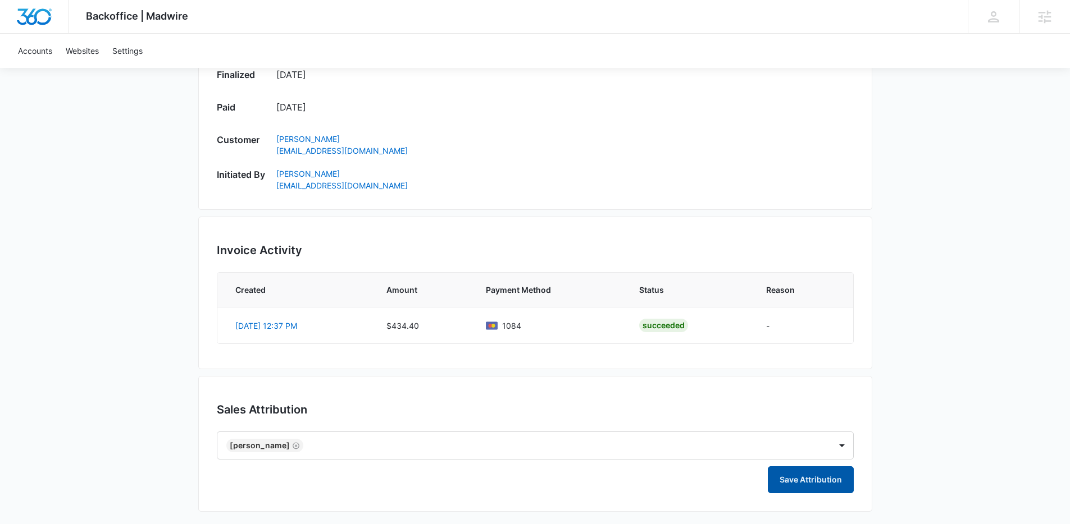
click at [826, 487] on button "Save Attribution" at bounding box center [811, 480] width 86 height 27
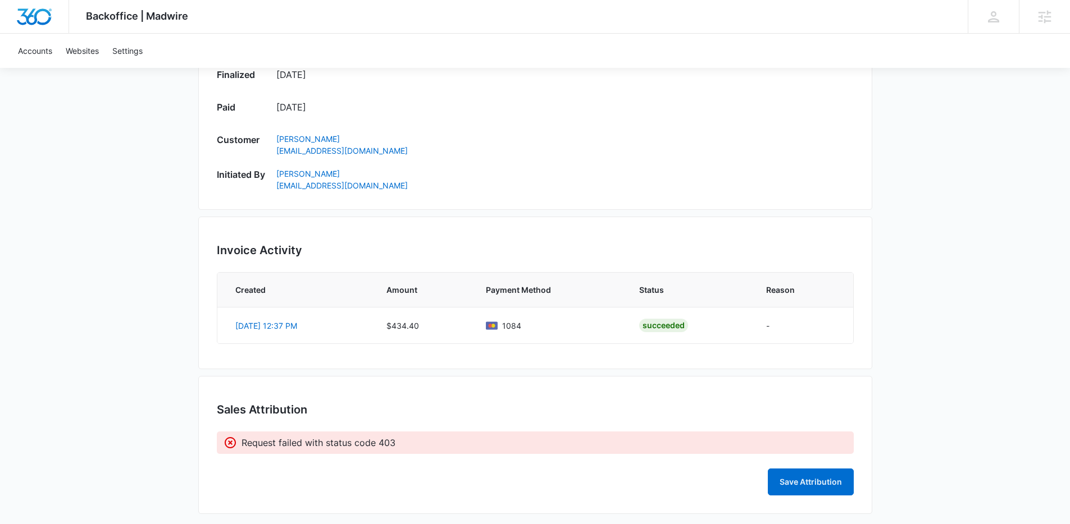
scroll to position [526, 0]
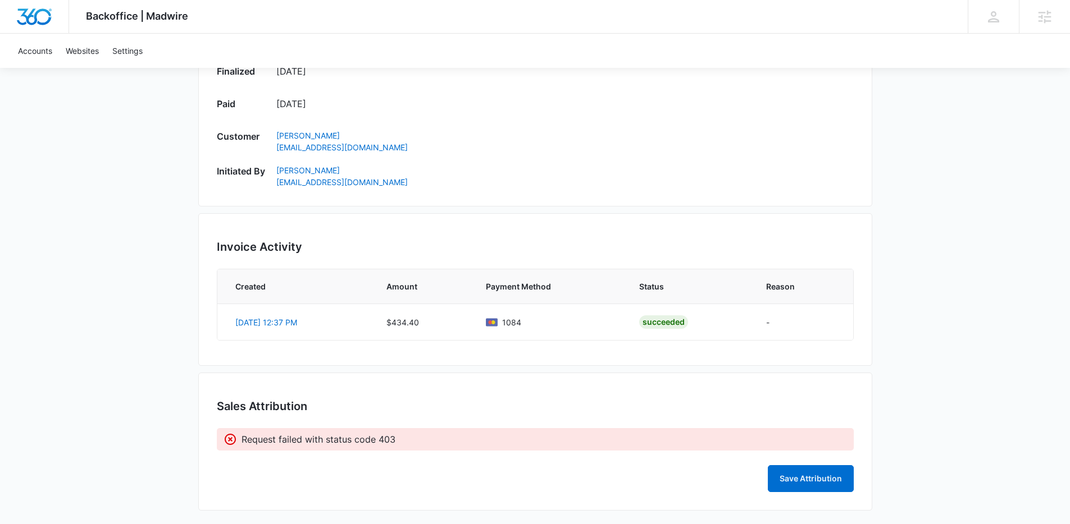
click at [592, 451] on div "Sales Attribution Request failed with status code 403 Save Attribution" at bounding box center [535, 442] width 674 height 138
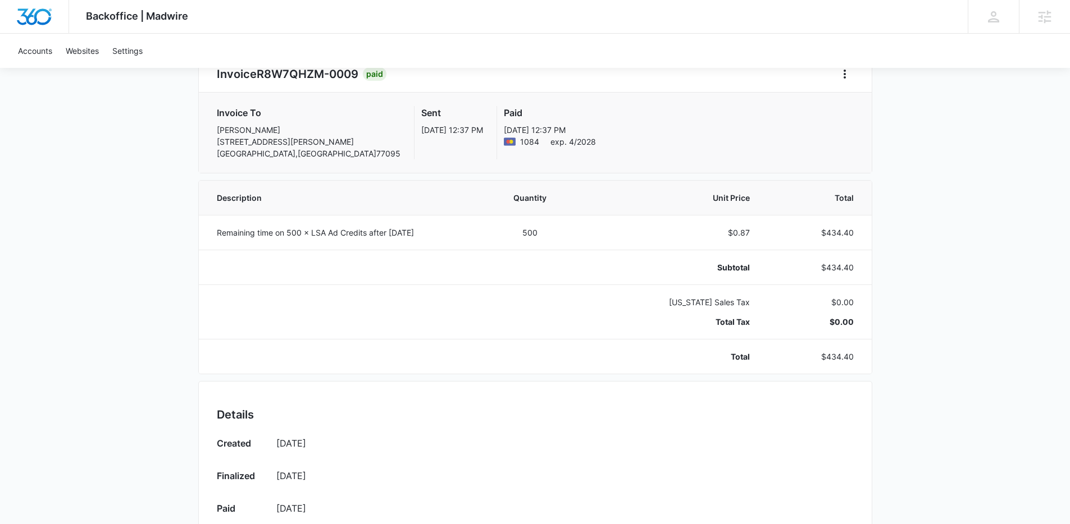
scroll to position [113, 0]
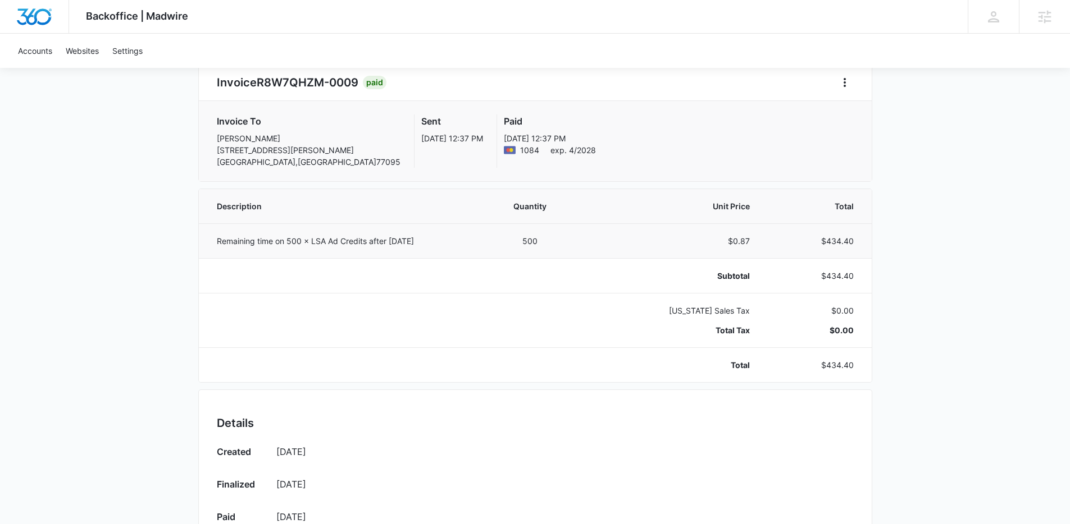
drag, startPoint x: 450, startPoint y: 241, endPoint x: 338, endPoint y: 246, distance: 111.8
click at [338, 246] on p "Remaining time on 500 × LSA Ad Credits after 07 Oct 2025" at bounding box center [341, 241] width 249 height 12
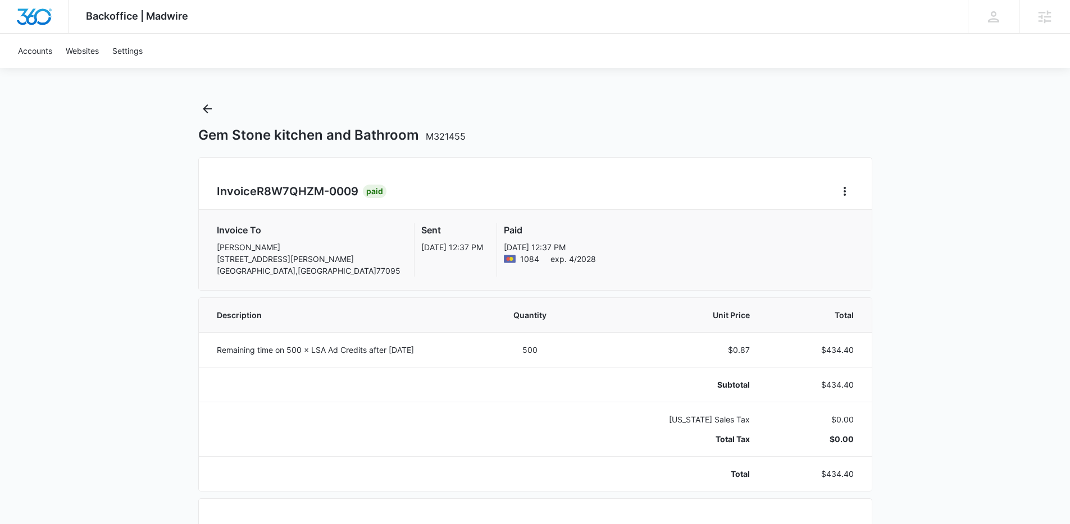
scroll to position [0, 0]
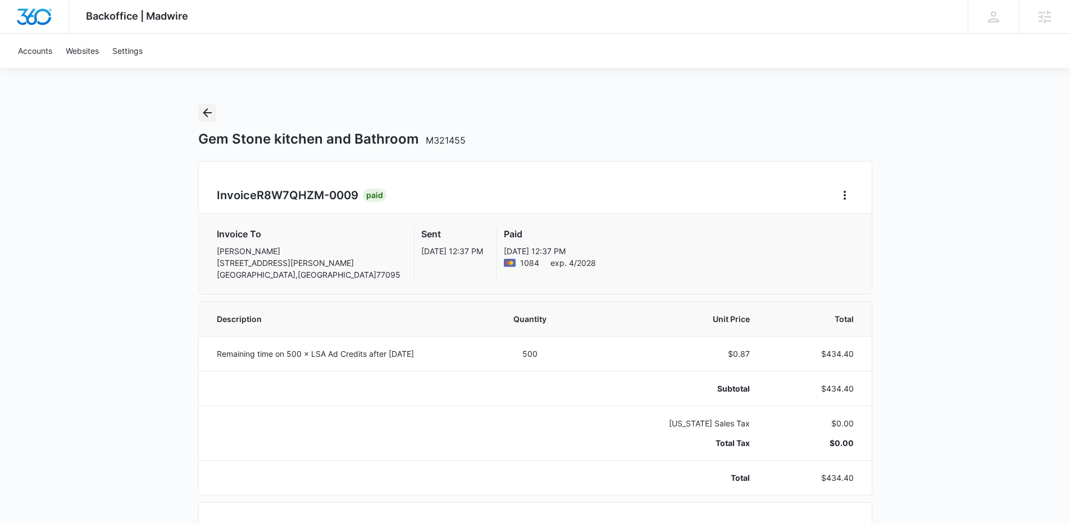
click at [211, 107] on icon "Back" at bounding box center [206, 112] width 13 height 13
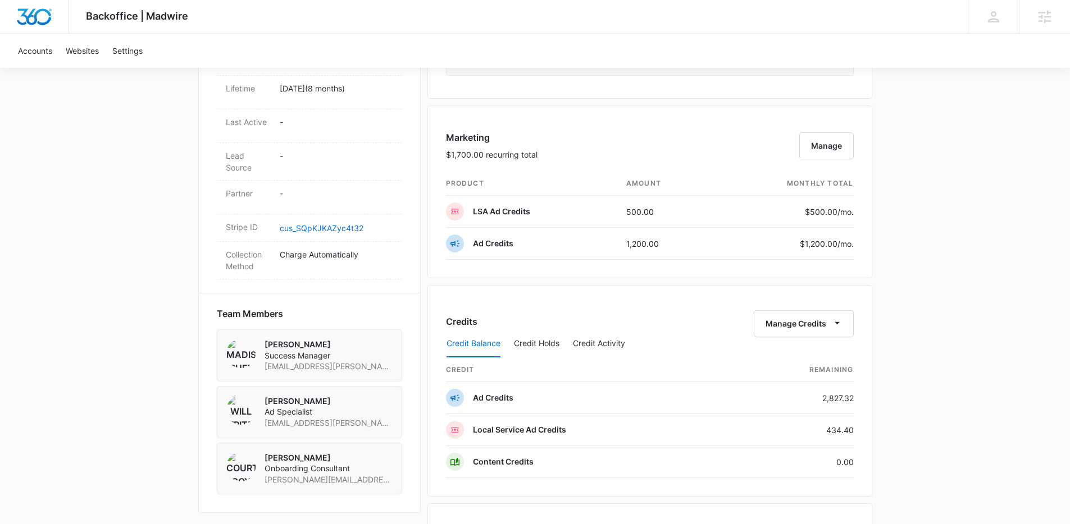
scroll to position [643, 0]
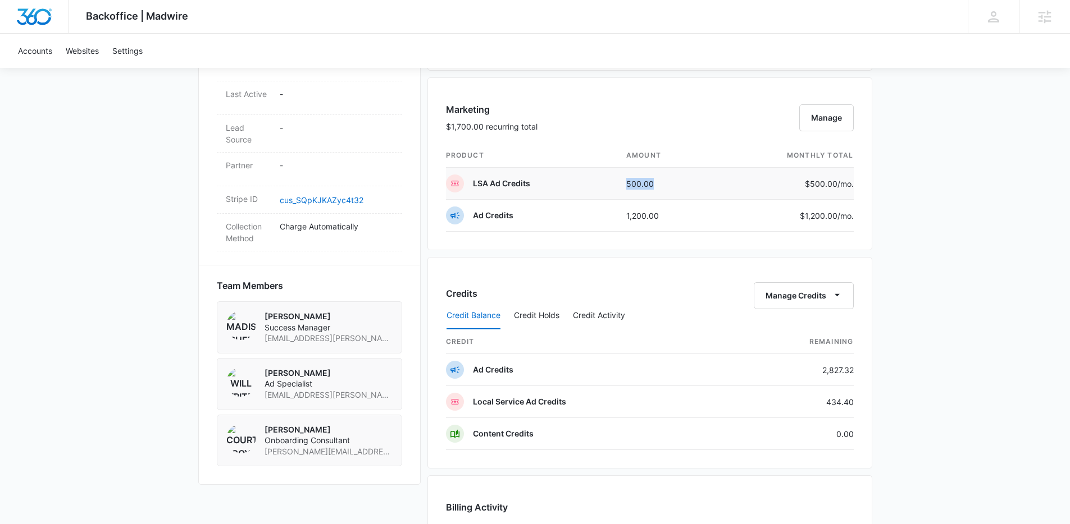
drag, startPoint x: 661, startPoint y: 184, endPoint x: 610, endPoint y: 181, distance: 51.7
click at [610, 181] on tr "LSA Ad Credits 500.00 $500.00 /mo." at bounding box center [650, 184] width 408 height 32
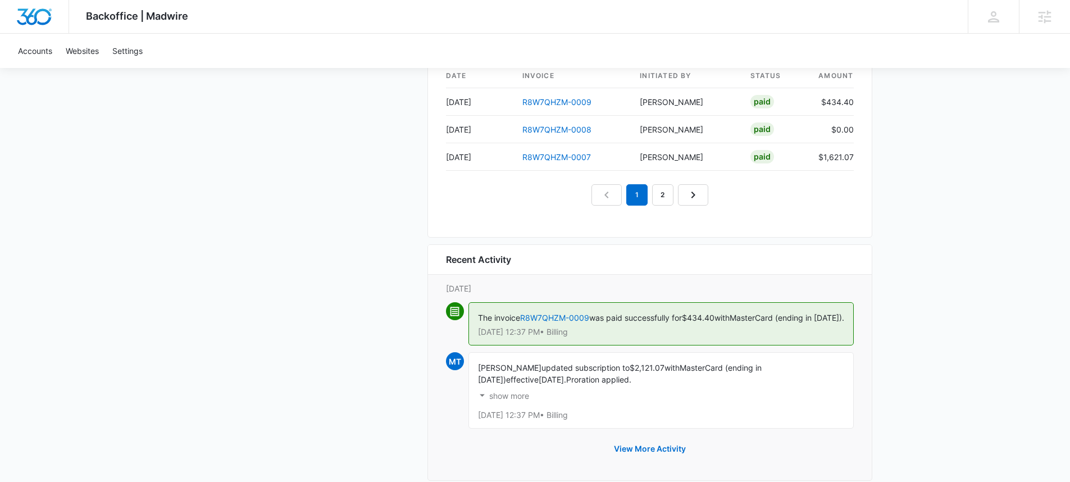
scroll to position [1136, 0]
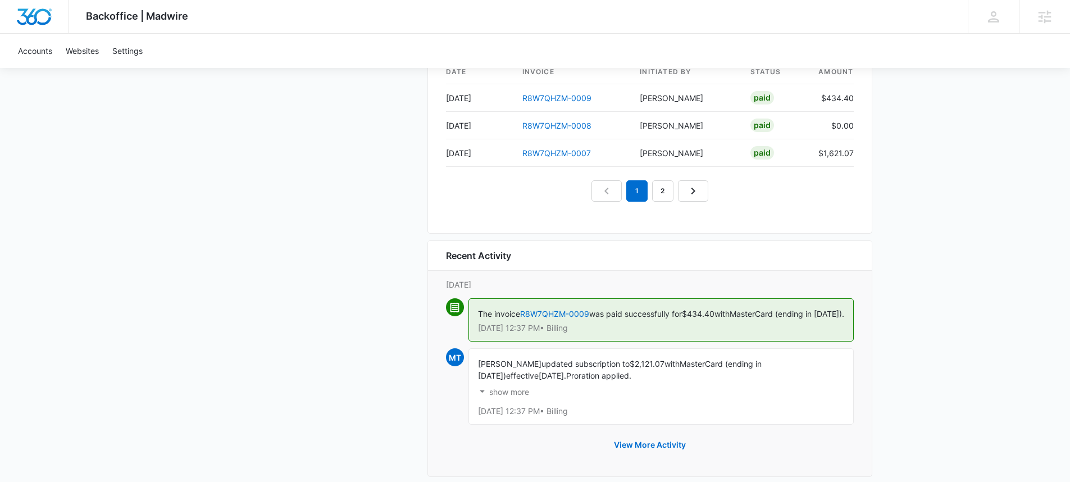
click at [494, 396] on p "show more" at bounding box center [509, 392] width 40 height 8
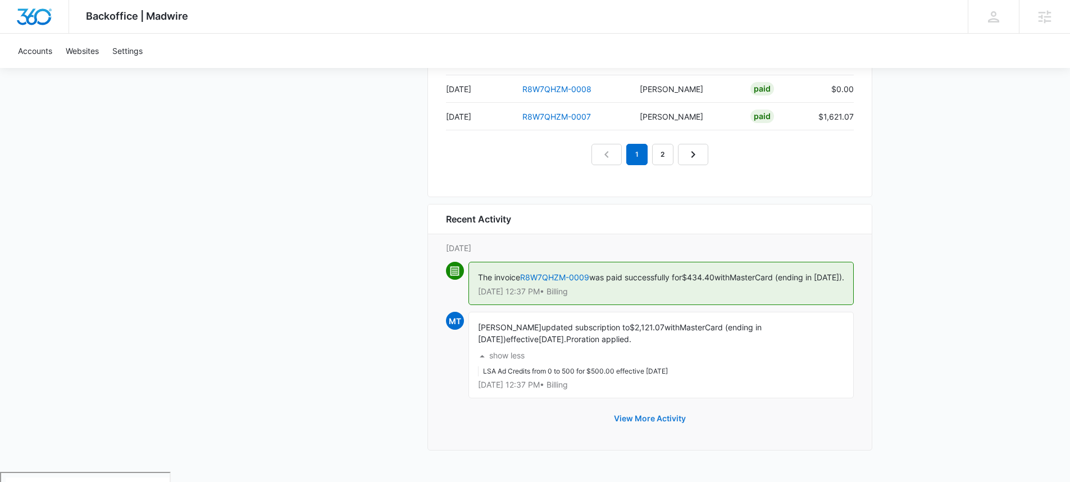
scroll to position [1175, 0]
click at [642, 426] on button "View More Activity" at bounding box center [649, 416] width 94 height 27
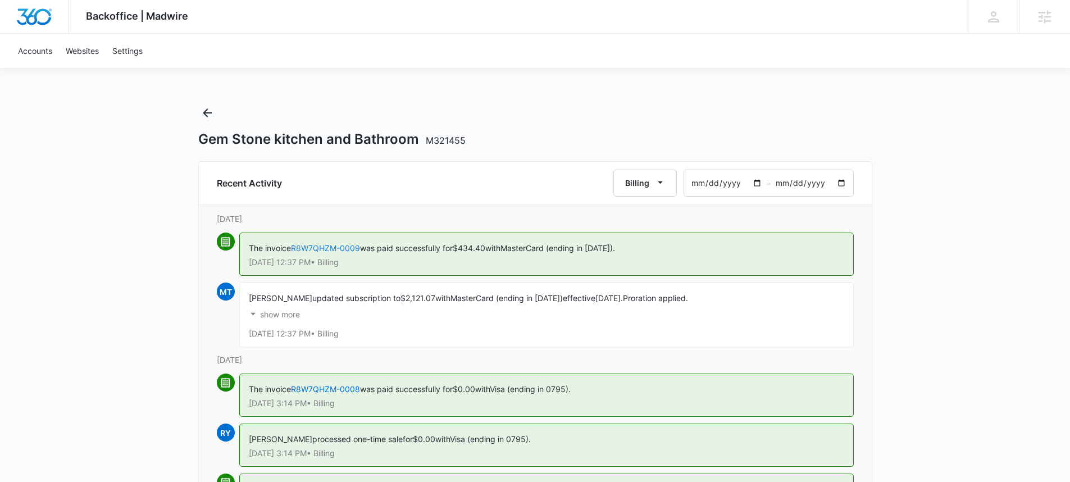
click at [318, 248] on link "R8W7QHZM-0009" at bounding box center [325, 248] width 69 height 10
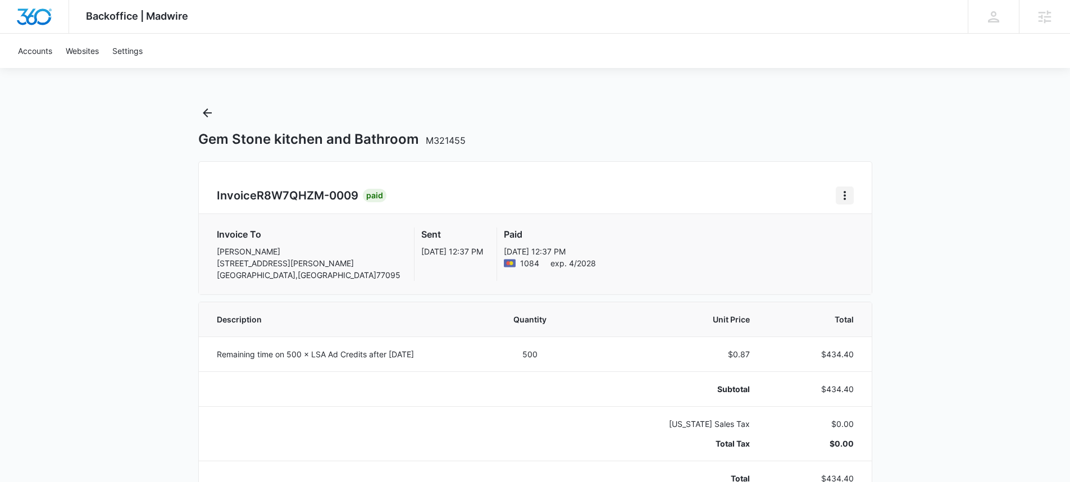
click at [848, 195] on icon "Home" at bounding box center [844, 195] width 13 height 13
click at [856, 231] on link "Download Invoice" at bounding box center [882, 227] width 65 height 10
drag, startPoint x: 360, startPoint y: 194, endPoint x: 195, endPoint y: 189, distance: 165.1
copy h2 "Invoice R8W7QHZM-0009"
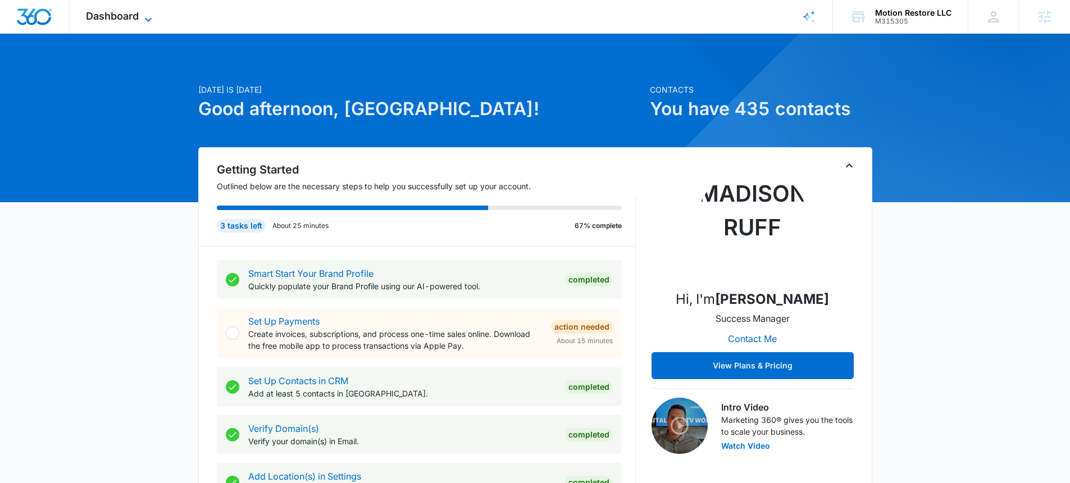
click at [120, 16] on span "Dashboard" at bounding box center [112, 16] width 53 height 12
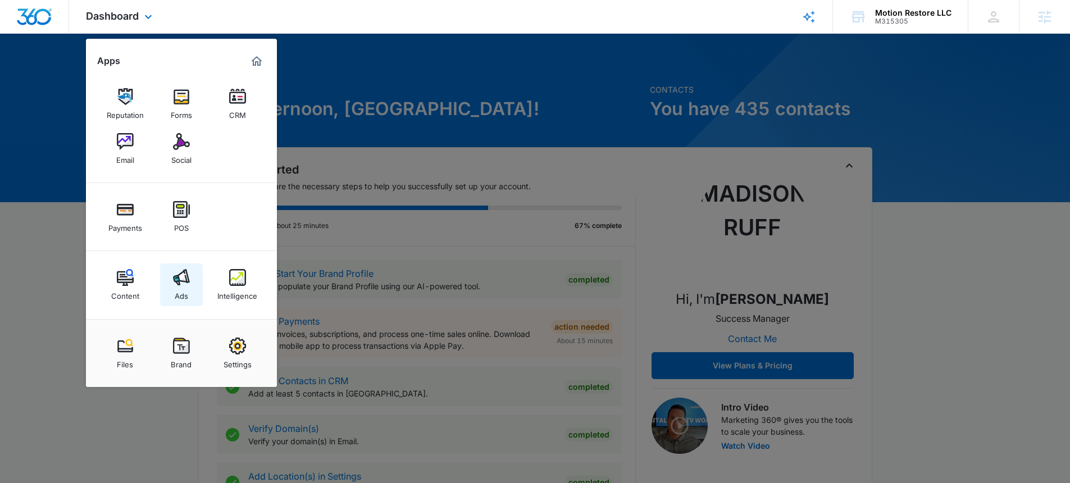
click at [184, 290] on div "Ads" at bounding box center [181, 293] width 13 height 15
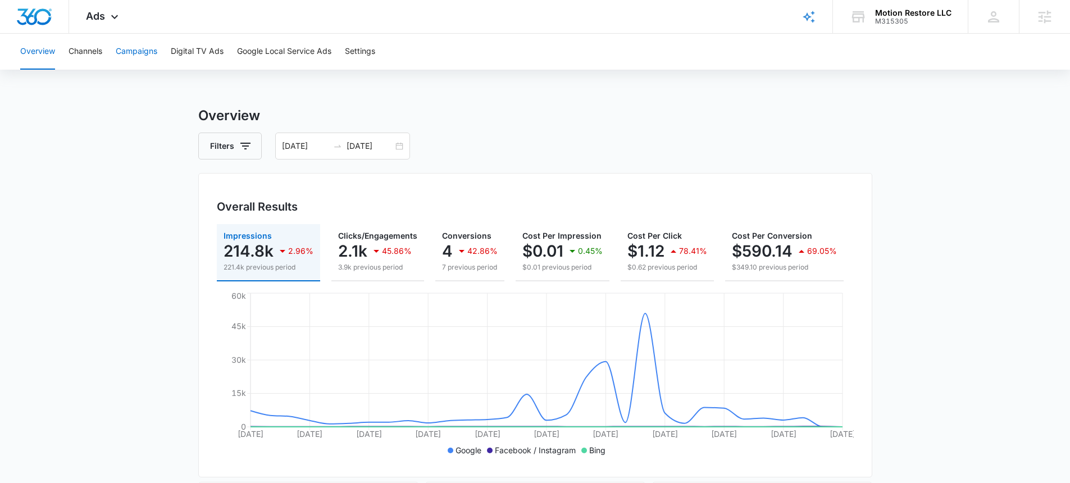
click at [141, 57] on button "Campaigns" at bounding box center [137, 52] width 42 height 36
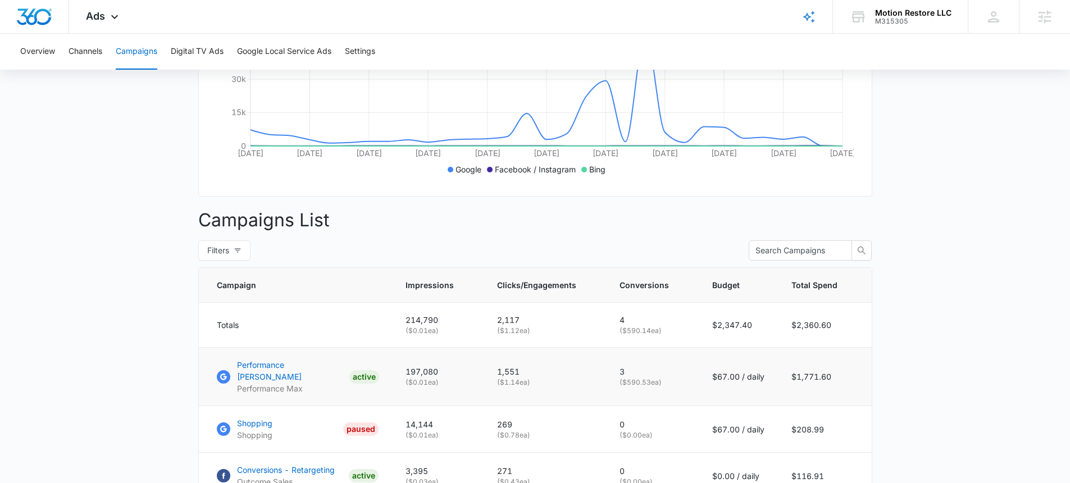
scroll to position [293, 0]
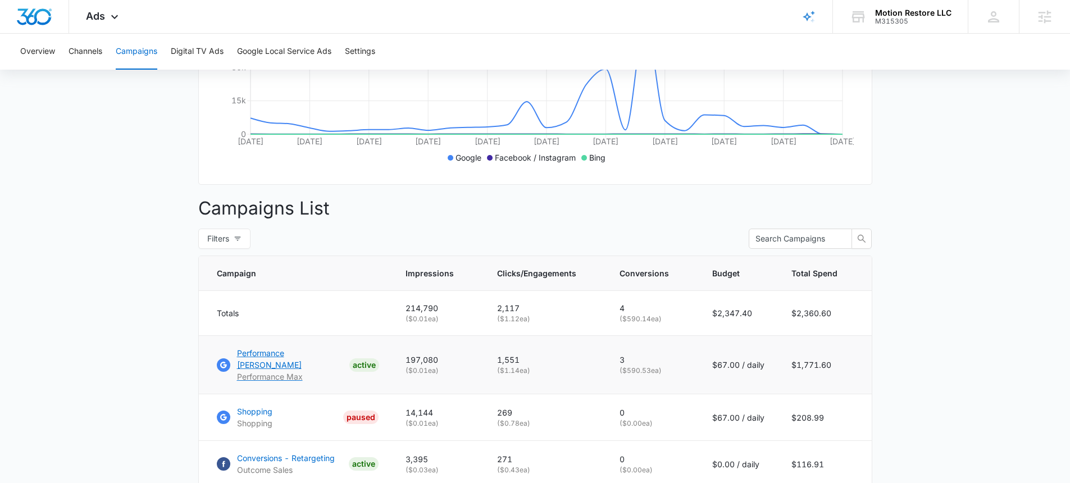
click at [321, 363] on p "Performance Max - Sales" at bounding box center [291, 359] width 108 height 24
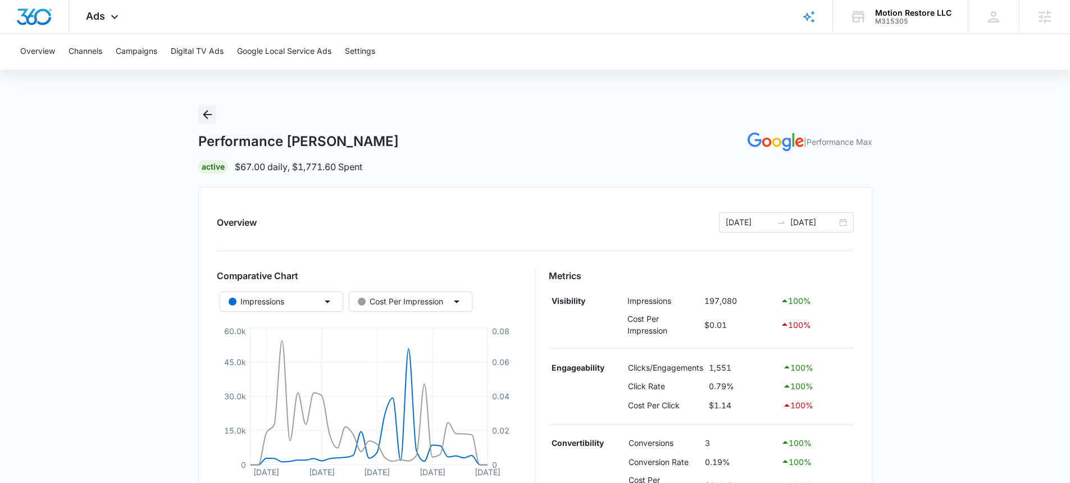
click at [205, 110] on icon "Back" at bounding box center [206, 114] width 13 height 13
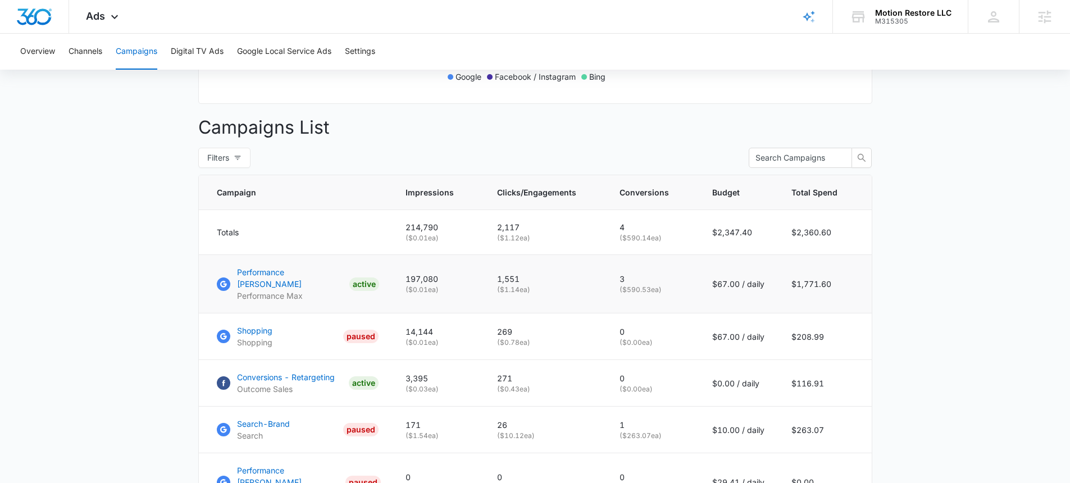
scroll to position [374, 0]
drag, startPoint x: 563, startPoint y: 334, endPoint x: 414, endPoint y: 324, distance: 148.6
click at [414, 324] on tr "Shopping Shopping PAUSED 14,144 ( $0.01 ea) 269 ( $0.78 ea) 0 ( $0.00 ea) $67.0…" at bounding box center [535, 336] width 673 height 47
click at [454, 328] on p "14,144" at bounding box center [437, 331] width 65 height 12
click at [316, 278] on p "Performance [PERSON_NAME]" at bounding box center [291, 278] width 108 height 24
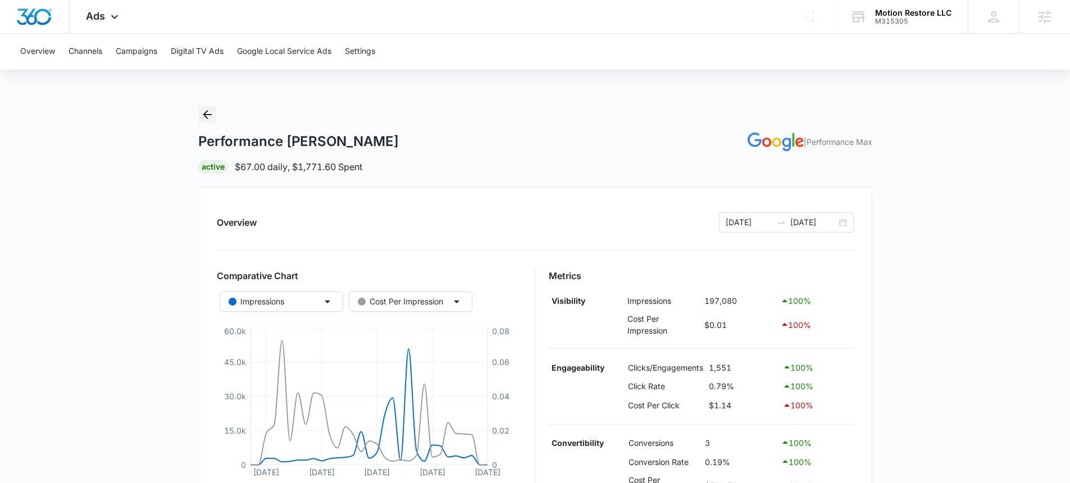
click at [207, 116] on icon "Back" at bounding box center [206, 114] width 13 height 13
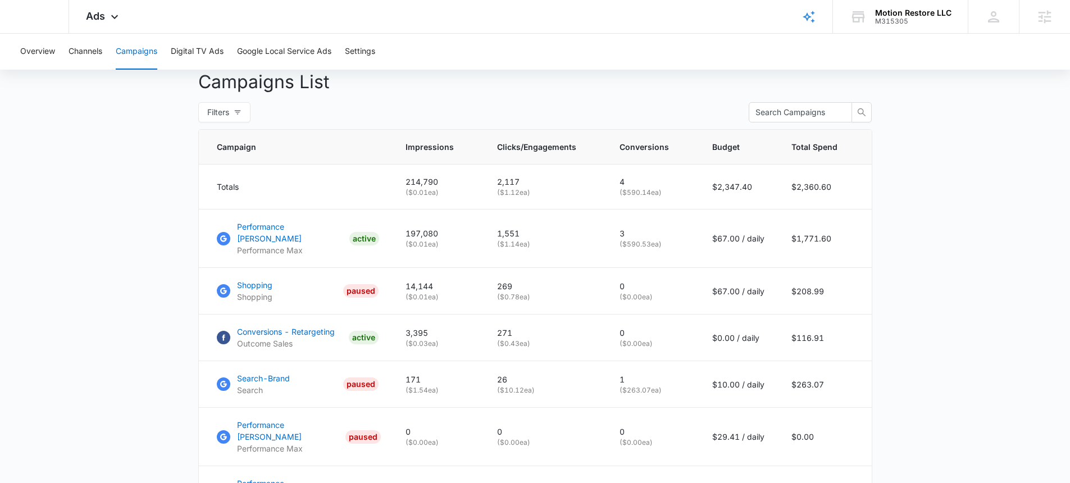
scroll to position [419, 0]
click at [549, 304] on td "269 ( $0.78 ea)" at bounding box center [544, 290] width 122 height 47
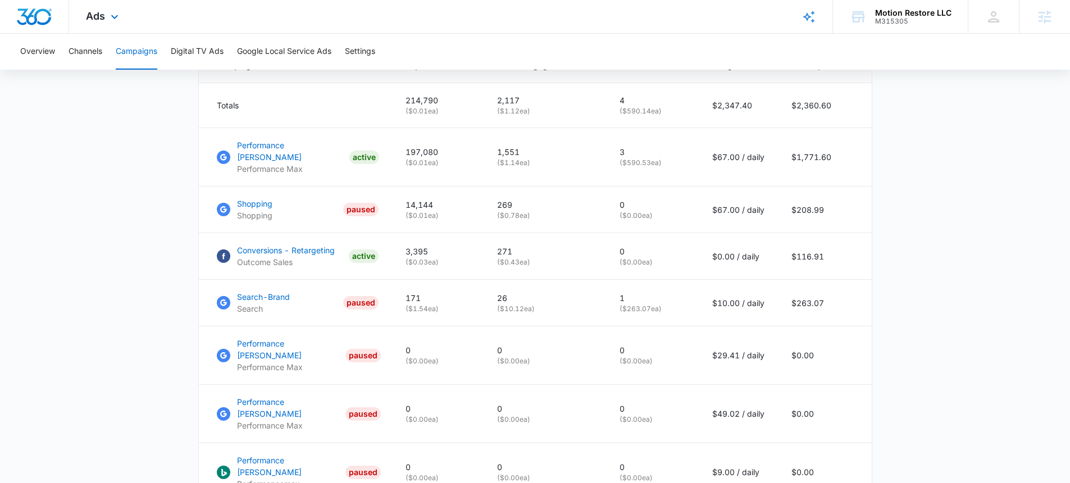
scroll to position [502, 0]
click at [511, 231] on td "271 ( $0.43 ea)" at bounding box center [544, 254] width 122 height 47
click at [312, 245] on p "Conversions - Retargeting" at bounding box center [286, 249] width 98 height 12
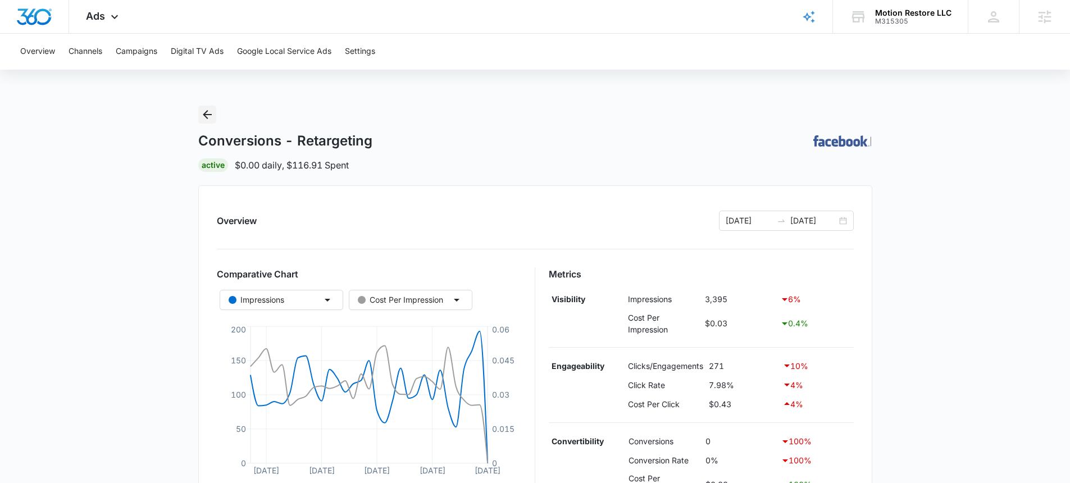
click at [204, 108] on icon "Back" at bounding box center [206, 114] width 13 height 13
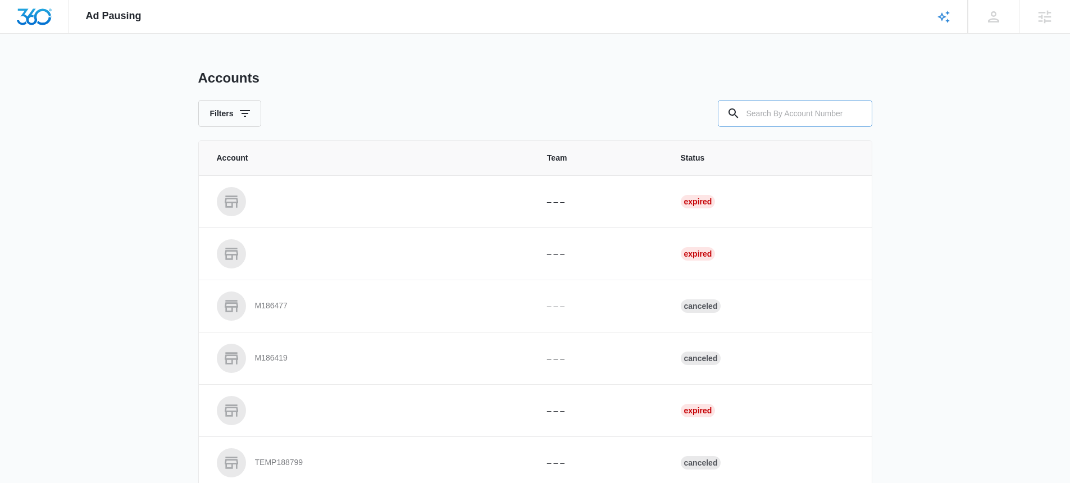
click at [773, 122] on input "text" at bounding box center [795, 113] width 154 height 27
paste input "M315305"
type input "M315305"
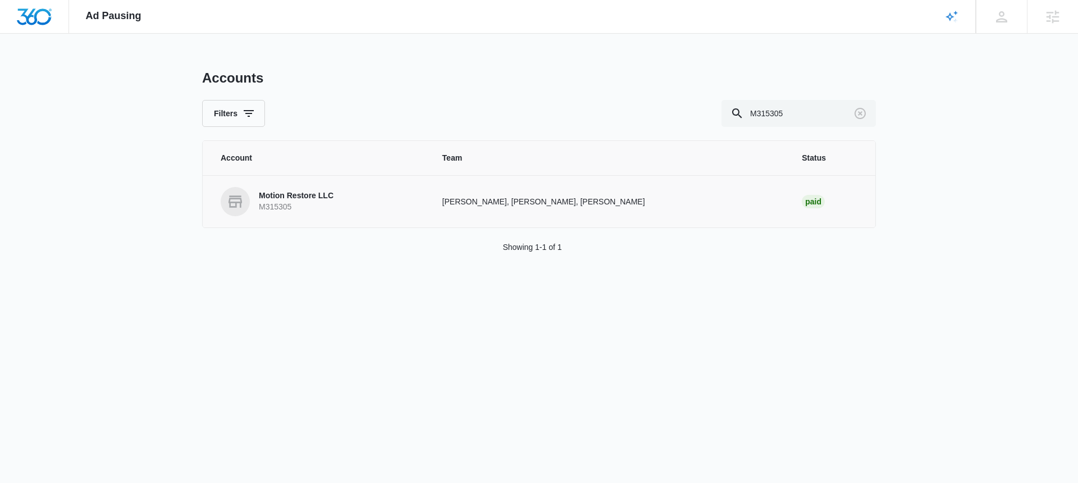
click at [304, 195] on p "Motion Restore LLC" at bounding box center [296, 195] width 75 height 11
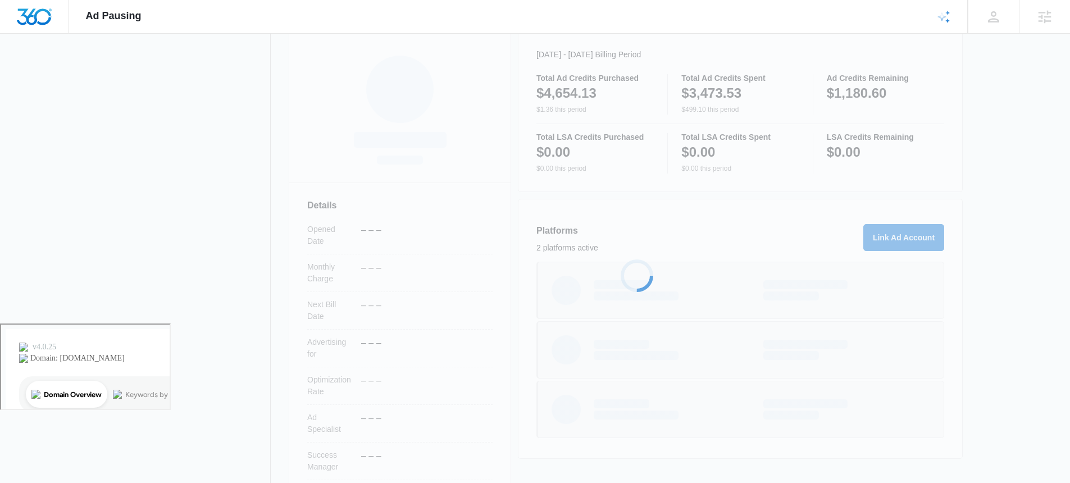
scroll to position [189, 0]
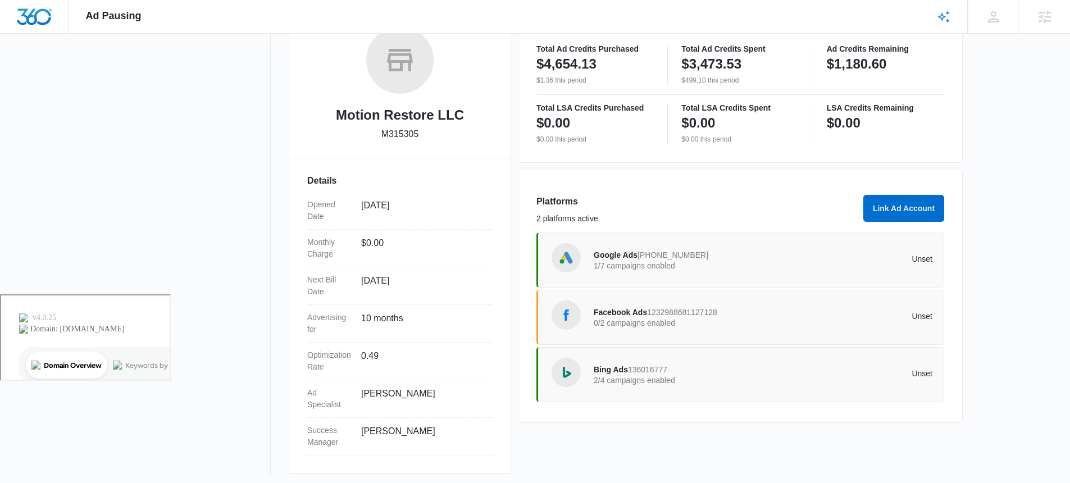
click at [636, 319] on p "0/2 campaigns enabled" at bounding box center [678, 323] width 170 height 8
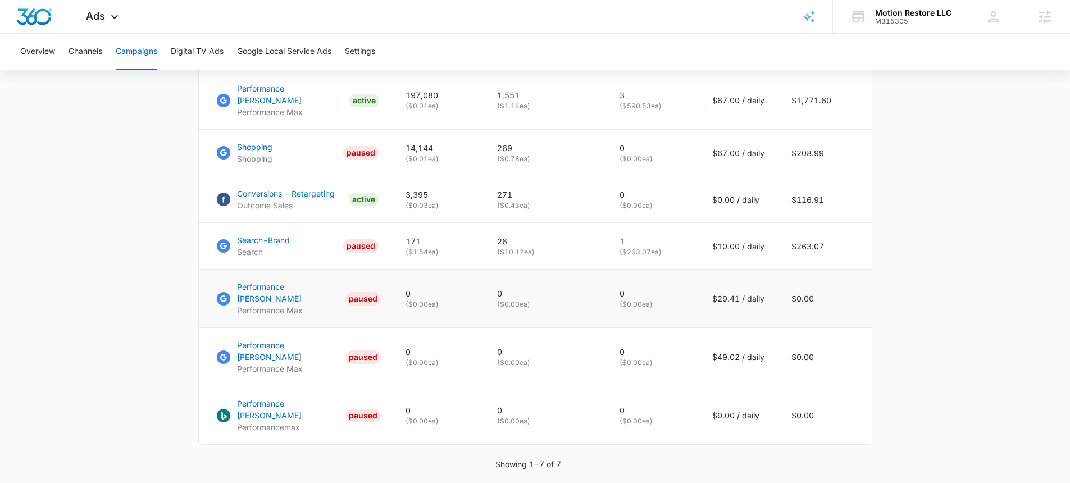
scroll to position [559, 0]
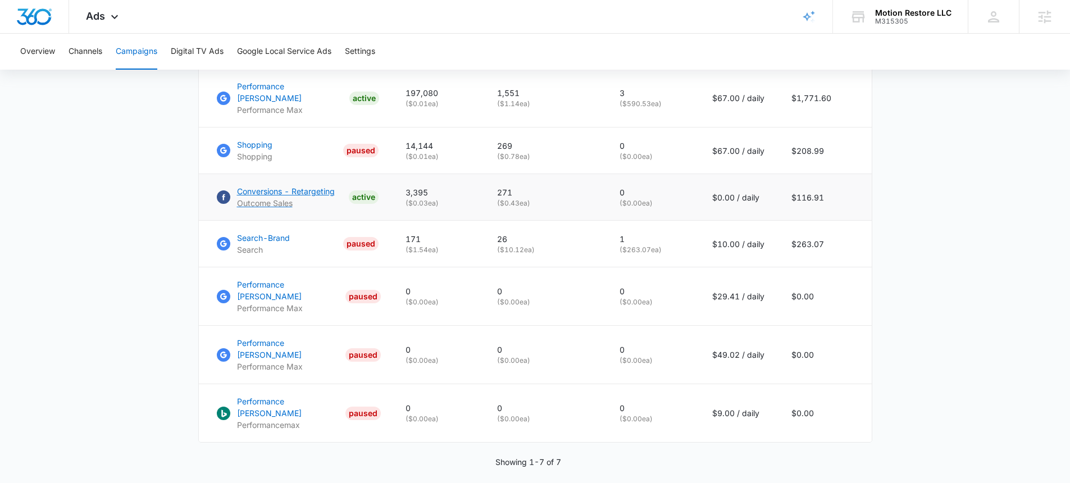
click at [313, 191] on p "Conversions - Retargeting" at bounding box center [286, 191] width 98 height 12
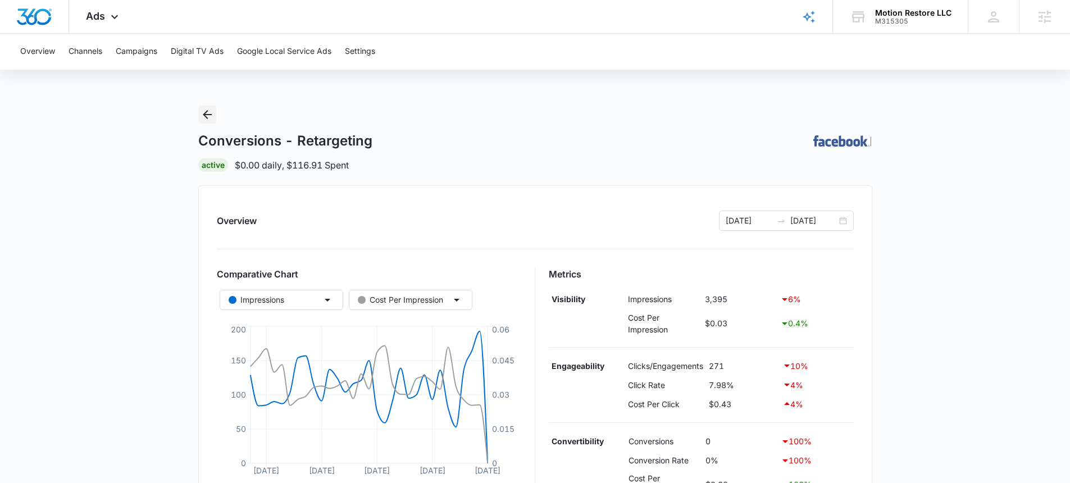
click at [204, 118] on icon "Back" at bounding box center [206, 114] width 13 height 13
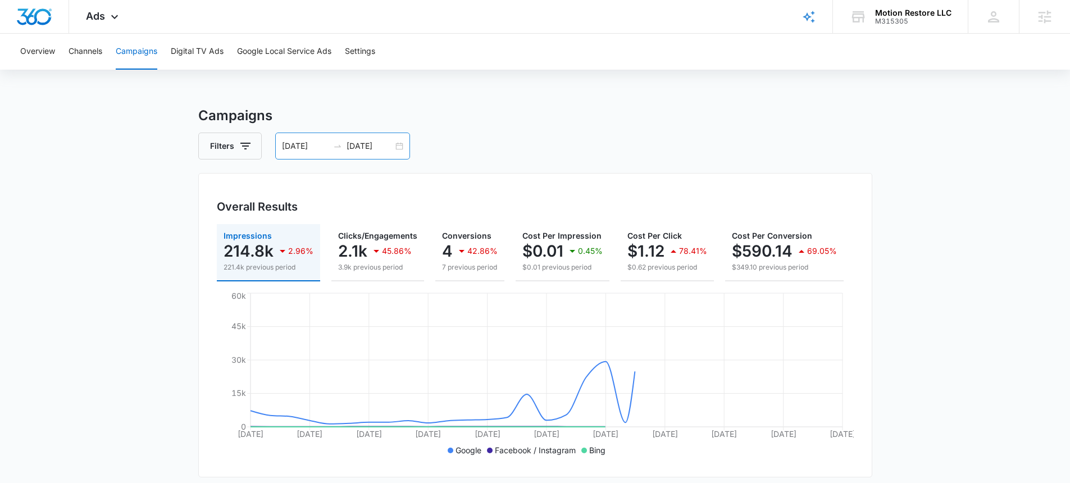
click at [390, 148] on input "[DATE]" at bounding box center [369, 146] width 47 height 12
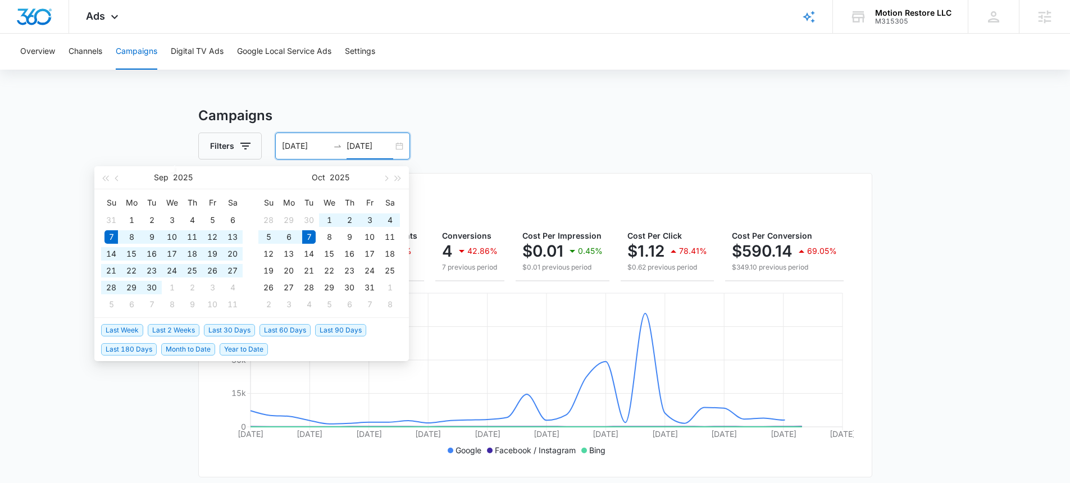
click at [399, 147] on div "[DATE] [DATE]" at bounding box center [342, 146] width 135 height 27
type input "[DATE]"
click at [125, 350] on span "Last 180 Days" at bounding box center [129, 349] width 56 height 12
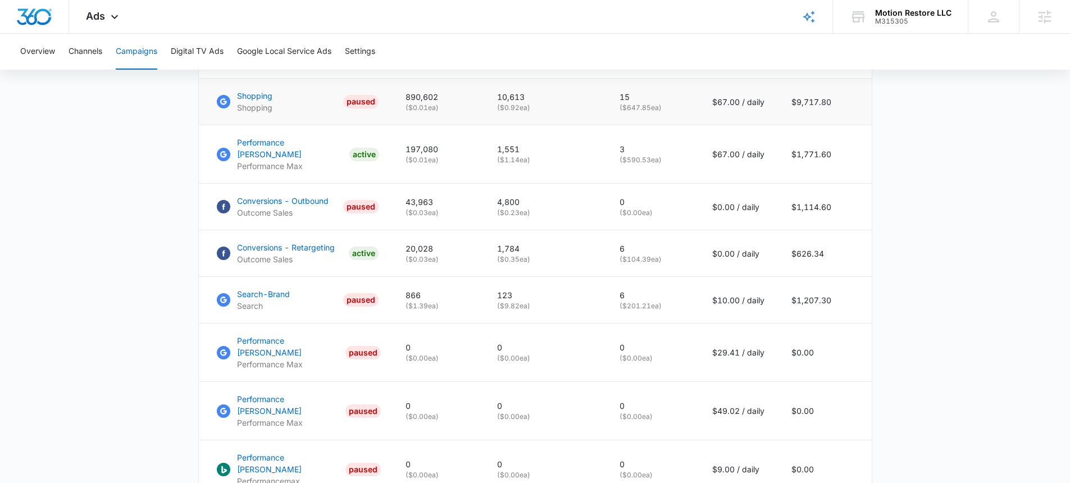
scroll to position [556, 0]
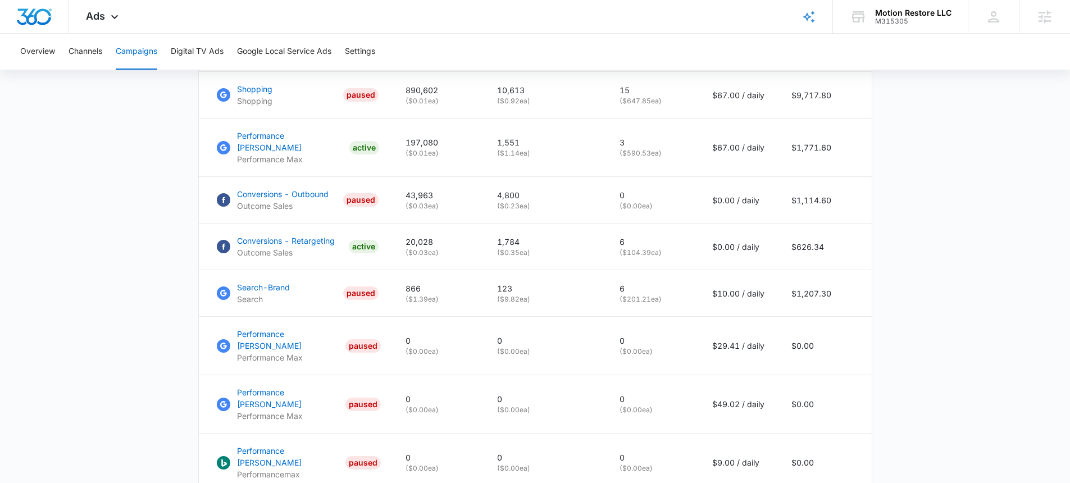
click at [559, 68] on div "Overview Channels Campaigns Digital TV Ads Google Local Service Ads Settings" at bounding box center [534, 52] width 1043 height 36
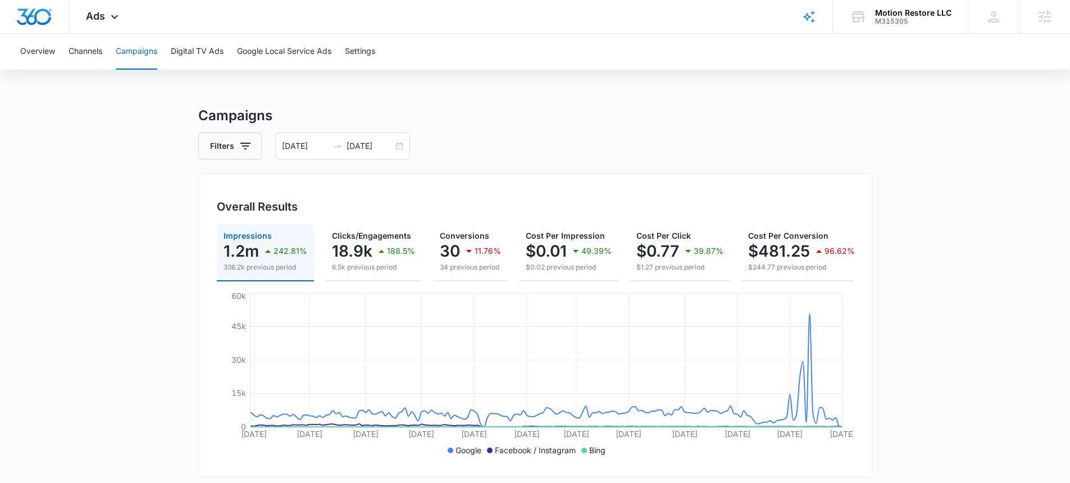
scroll to position [2, 0]
click at [398, 144] on div "[DATE] [DATE]" at bounding box center [342, 143] width 135 height 27
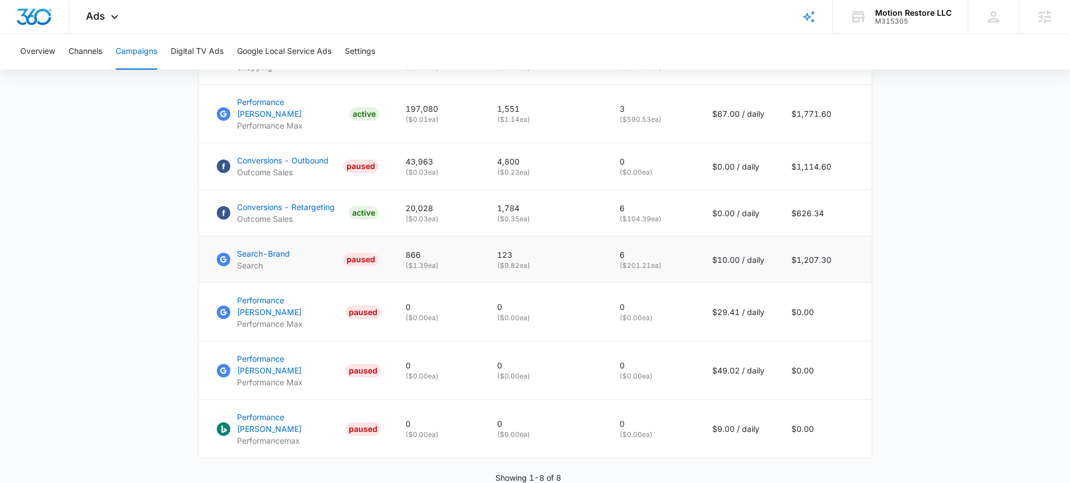
scroll to position [606, 0]
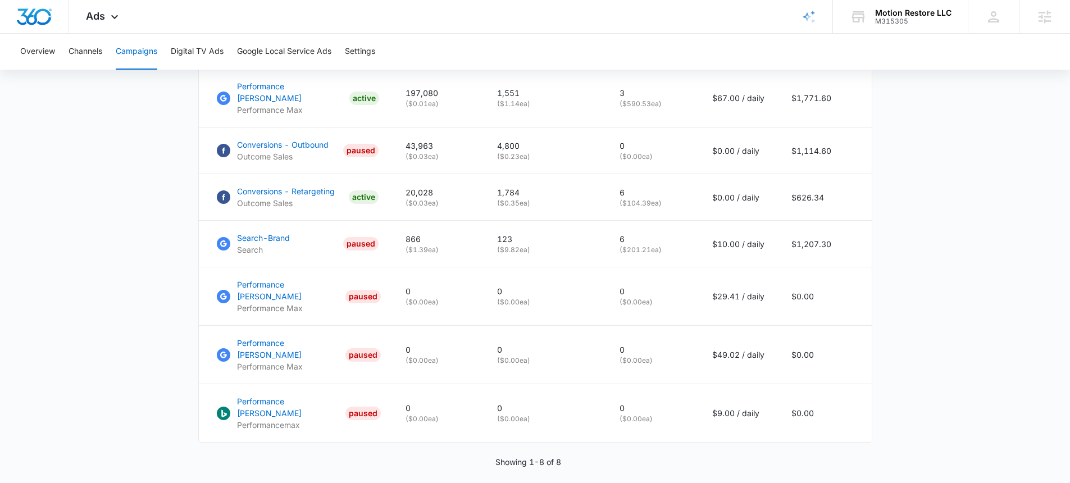
click at [932, 271] on main "Campaigns Filters [DATE] [DATE] Overall Results Impressions 1.2m 242.81% 336.2k…" at bounding box center [535, 11] width 1070 height 1022
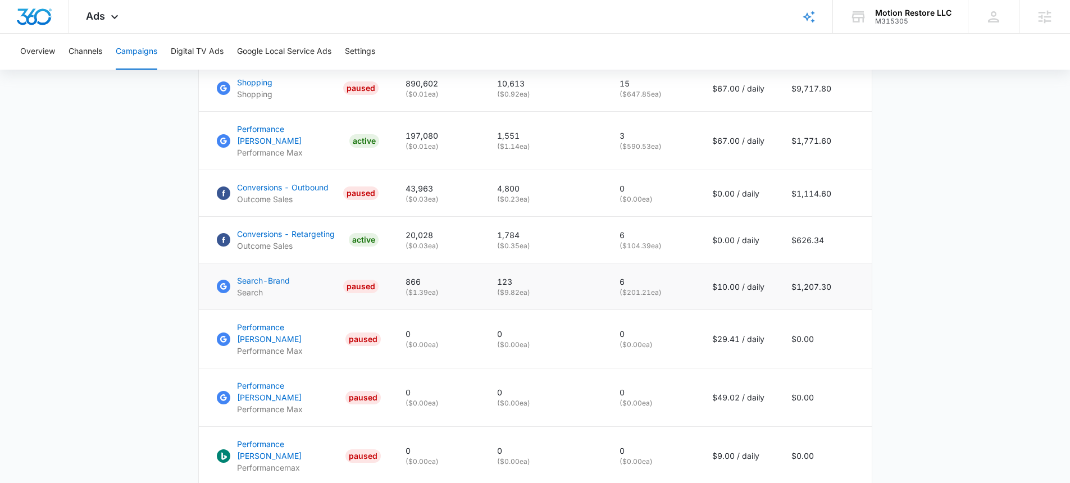
scroll to position [559, 0]
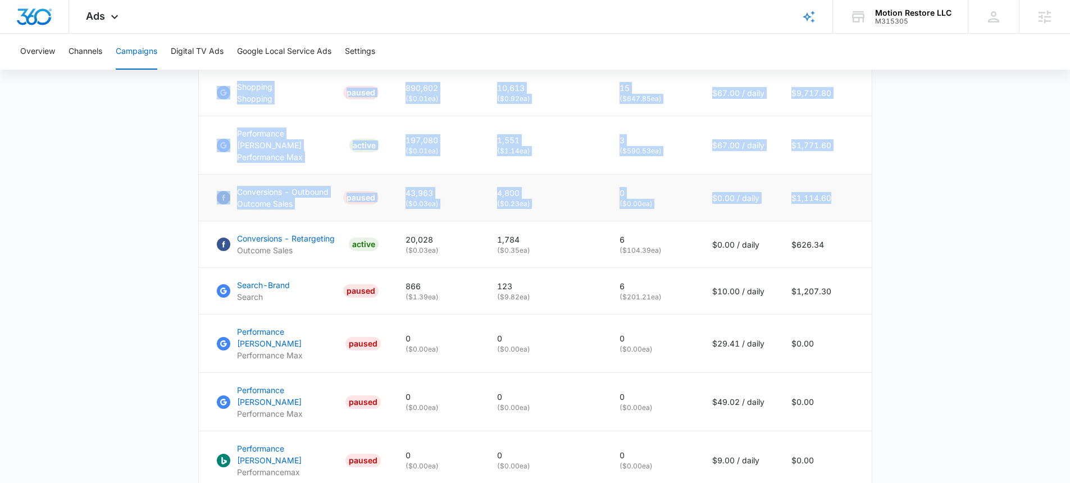
drag, startPoint x: 197, startPoint y: 189, endPoint x: 865, endPoint y: 191, distance: 668.2
click at [846, 190] on main "Campaigns Filters [DATE] [DATE] Overall Results Impressions 1.2m 242.81% 336.2k…" at bounding box center [535, 58] width 1070 height 1022
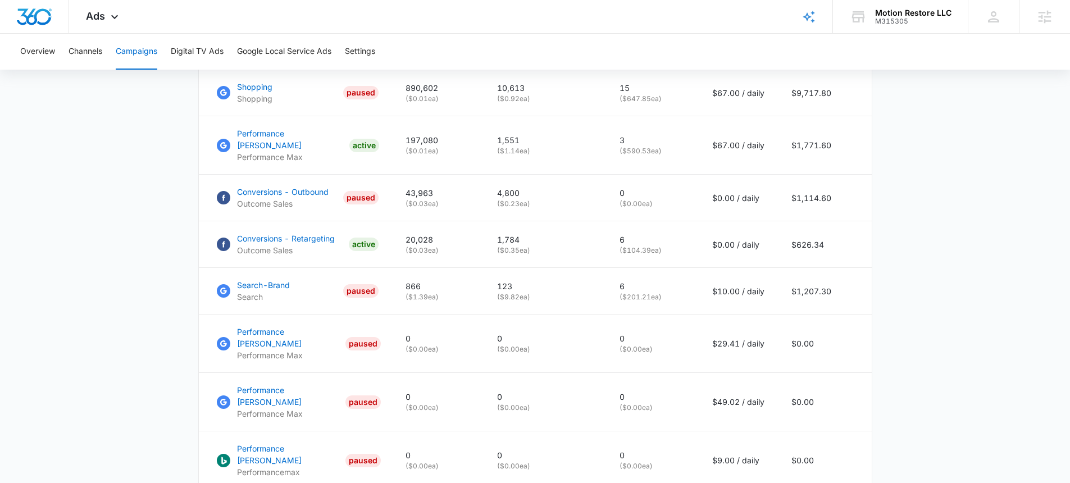
click at [881, 191] on main "Campaigns Filters [DATE] [DATE] Overall Results Impressions 1.2m 242.81% 336.2k…" at bounding box center [535, 58] width 1070 height 1022
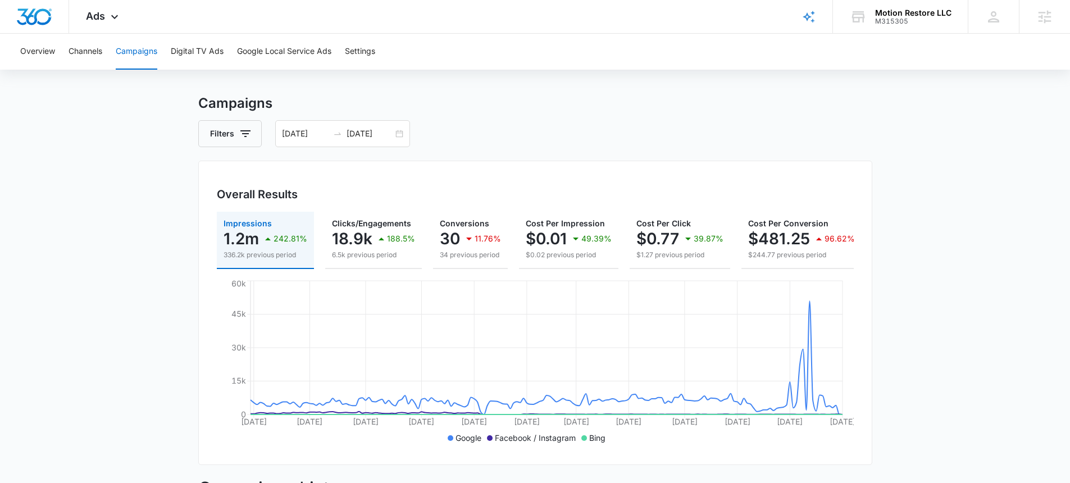
scroll to position [0, 0]
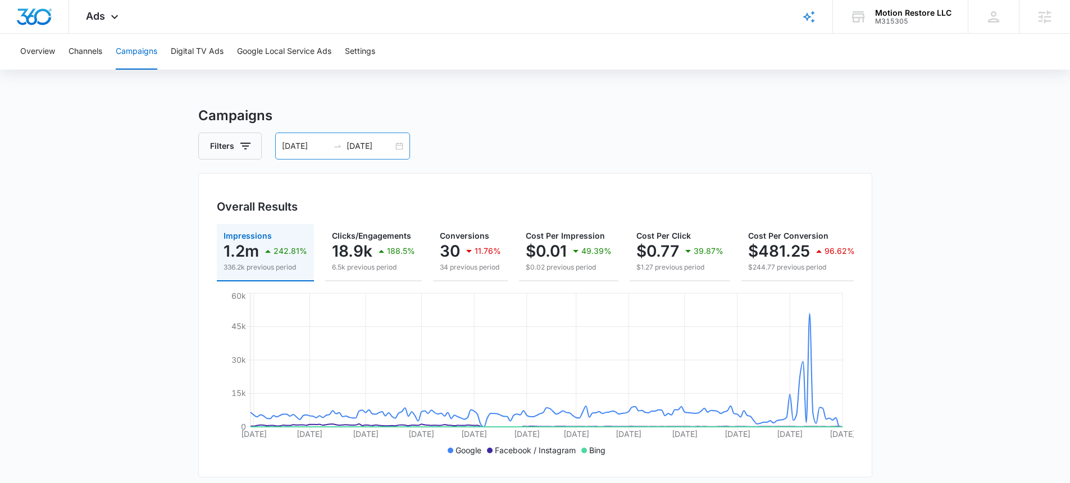
click at [396, 148] on div "[DATE] [DATE]" at bounding box center [342, 146] width 135 height 27
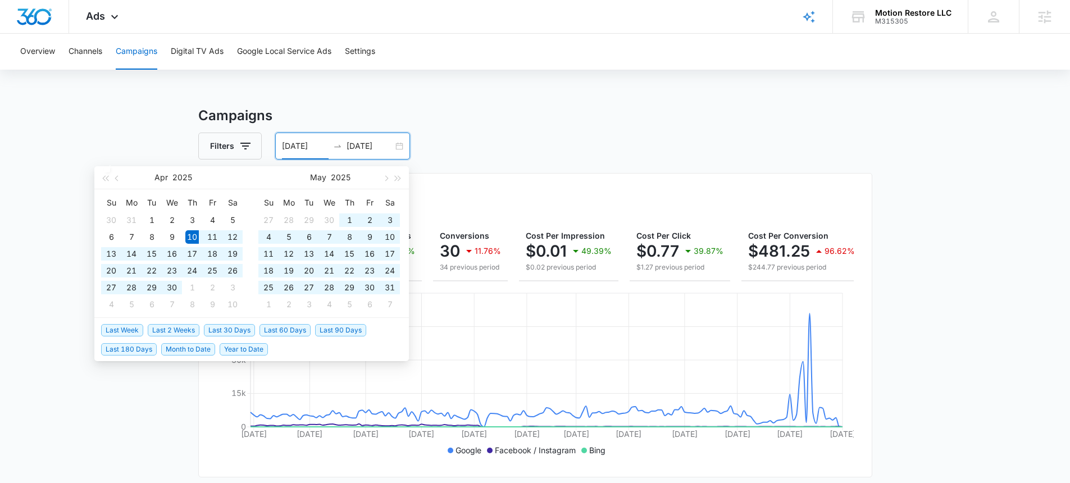
click at [139, 348] on span "Last 180 Days" at bounding box center [129, 349] width 56 height 12
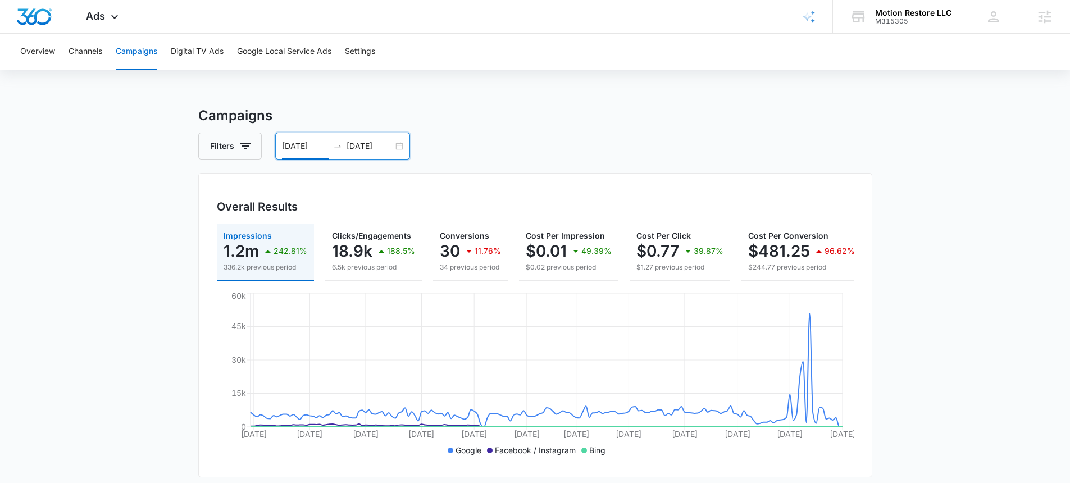
click at [393, 143] on div "04/10/2025 10/07/2025" at bounding box center [342, 146] width 135 height 27
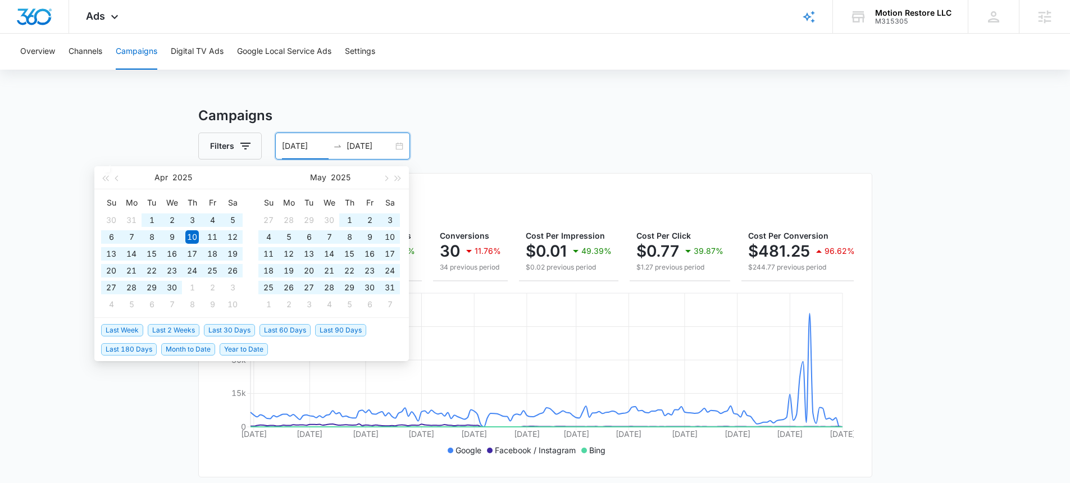
click at [228, 348] on span "Year to Date" at bounding box center [244, 349] width 48 height 12
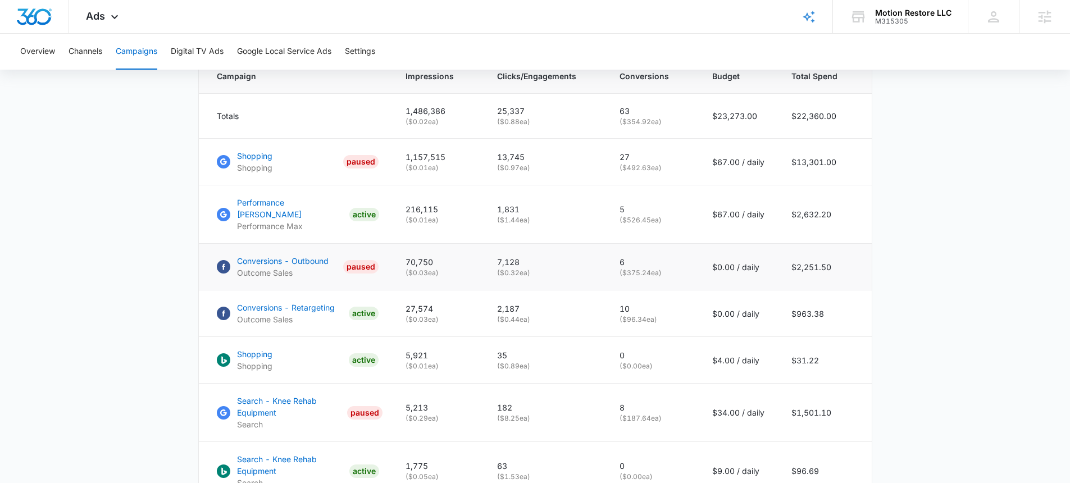
scroll to position [490, 0]
drag, startPoint x: 620, startPoint y: 217, endPoint x: 476, endPoint y: 212, distance: 144.4
click at [408, 214] on tr "Performance Max - Sales Performance Max ACTIVE 216,115 ( $0.01 ea) 1,831 ( $1.4…" at bounding box center [535, 214] width 673 height 58
click at [519, 213] on p "1,831" at bounding box center [544, 209] width 95 height 12
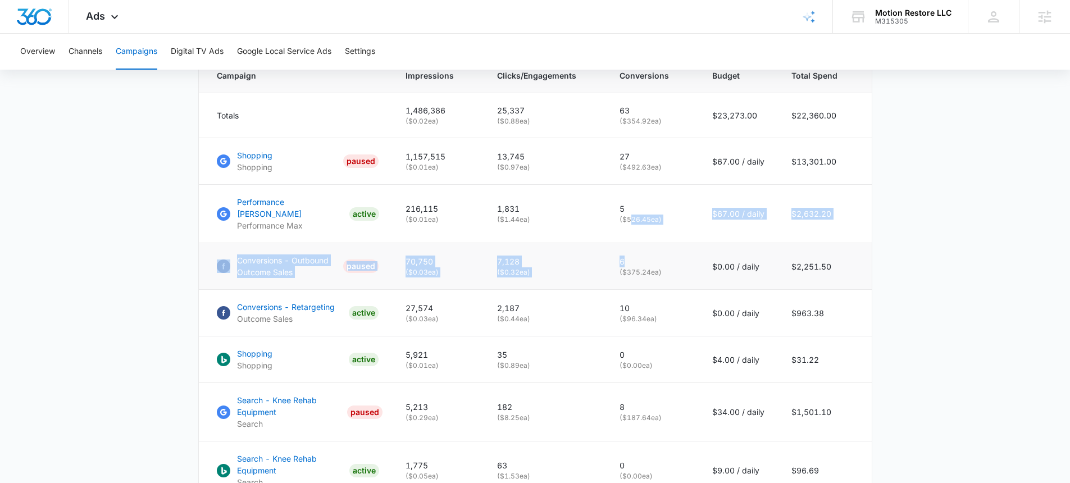
drag, startPoint x: 631, startPoint y: 227, endPoint x: 625, endPoint y: 244, distance: 17.6
click at [628, 255] on tbody "Totals 1,486,386 ( $0.02 ea) 25,337 ( $0.88 ea) 63 ( $354.92 ea) $23,273.00 $22…" at bounding box center [535, 366] width 673 height 546
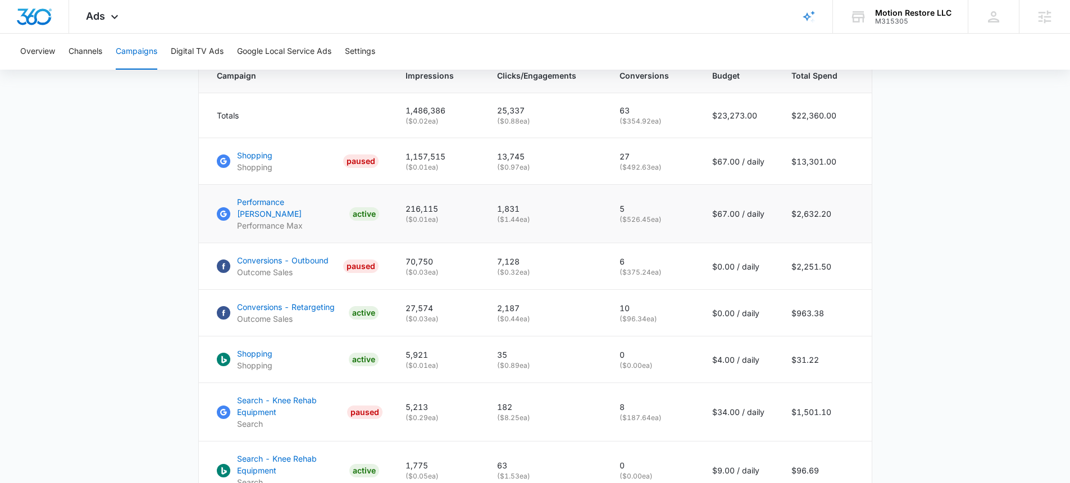
click at [625, 225] on p "( $526.45 ea)" at bounding box center [652, 219] width 66 height 10
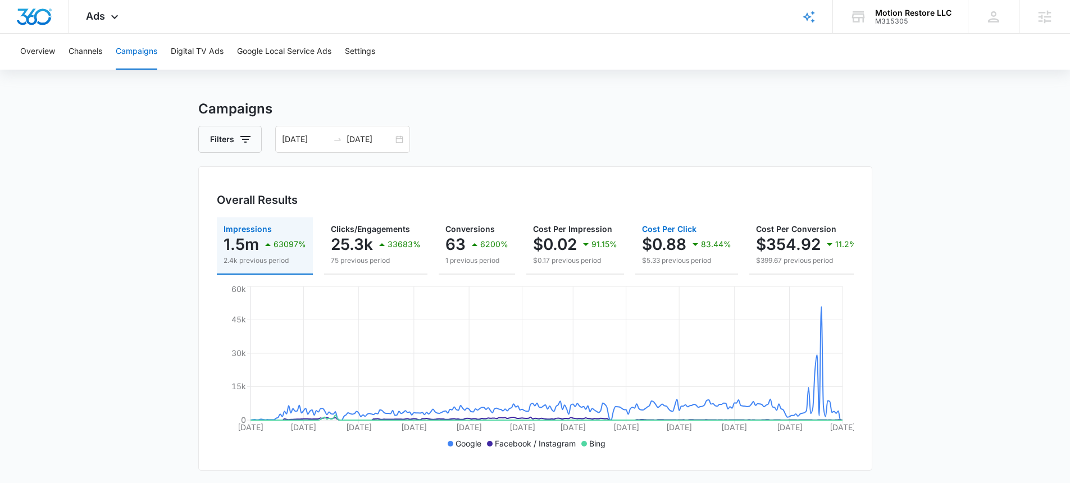
scroll to position [0, 0]
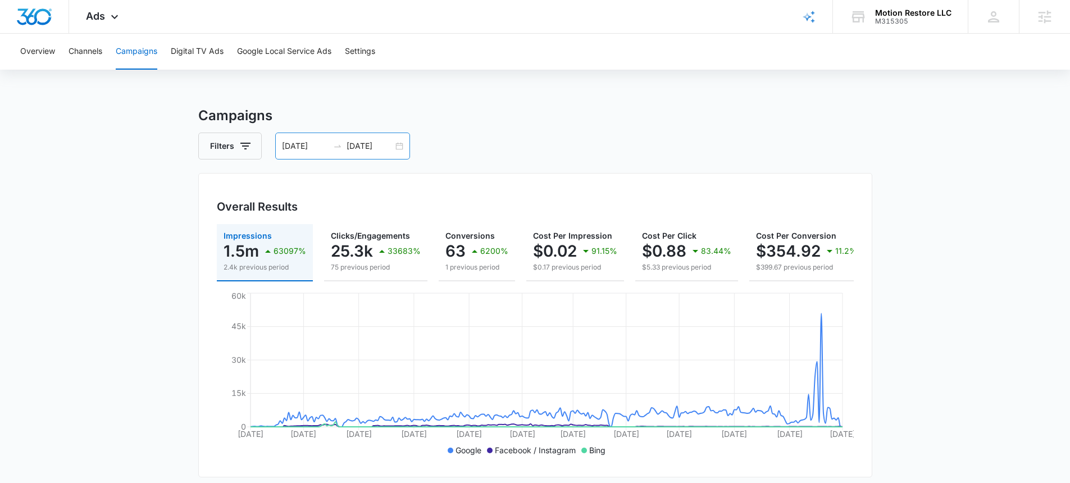
click at [394, 145] on div "01/01/2025 10/07/2025" at bounding box center [342, 146] width 135 height 27
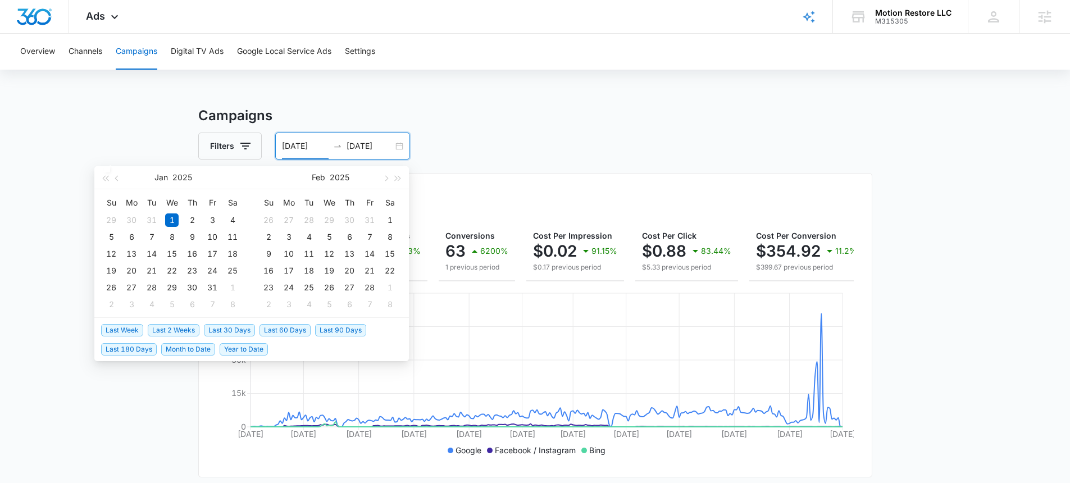
click at [231, 334] on span "Last 30 Days" at bounding box center [229, 330] width 51 height 12
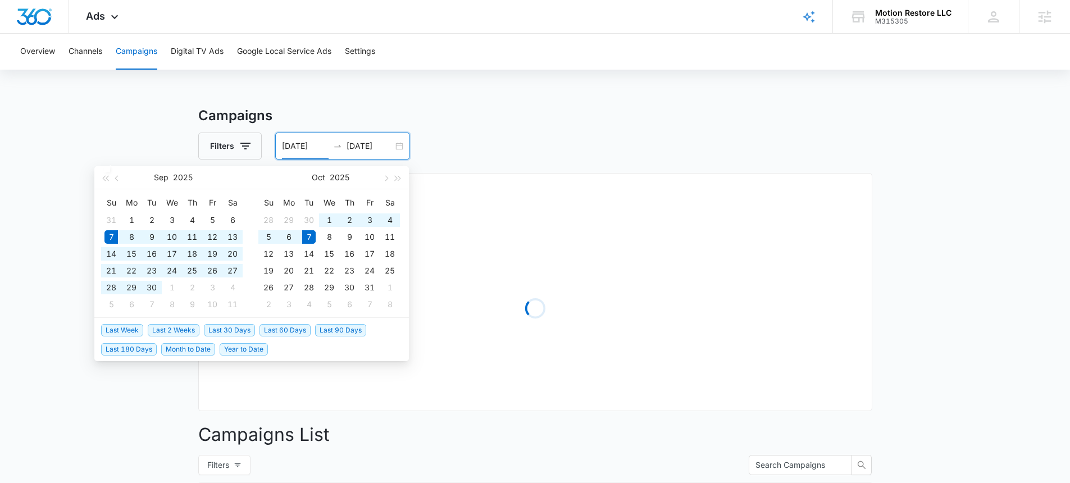
type input "09/07/2025"
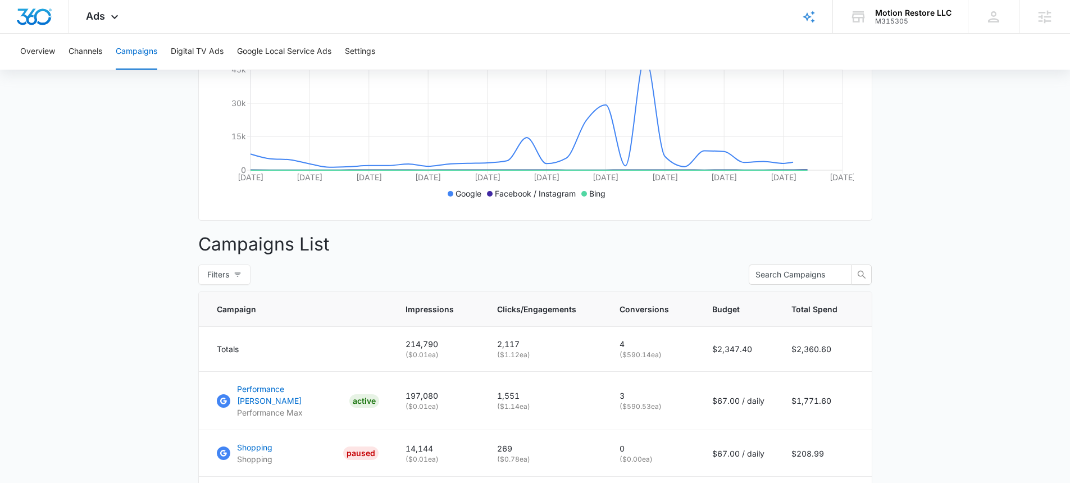
scroll to position [273, 0]
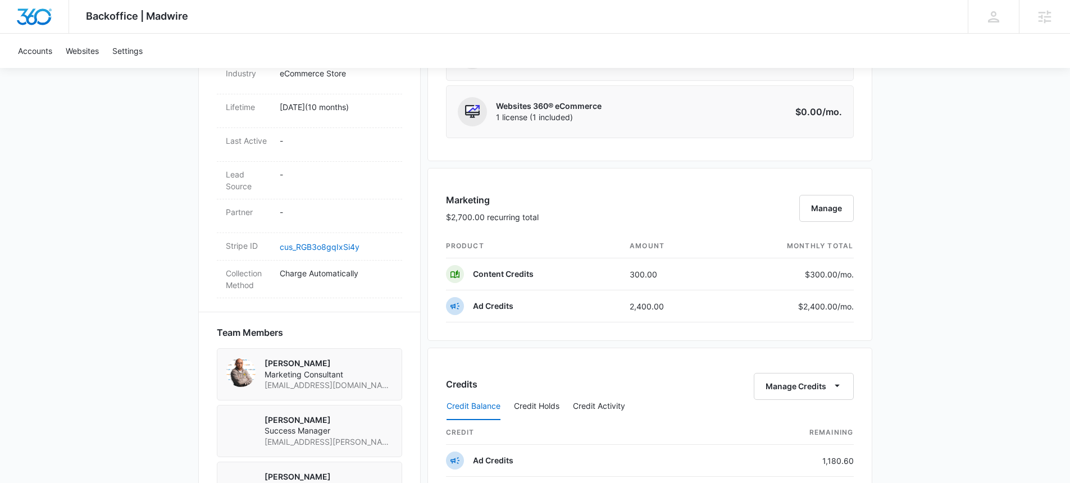
scroll to position [632, 0]
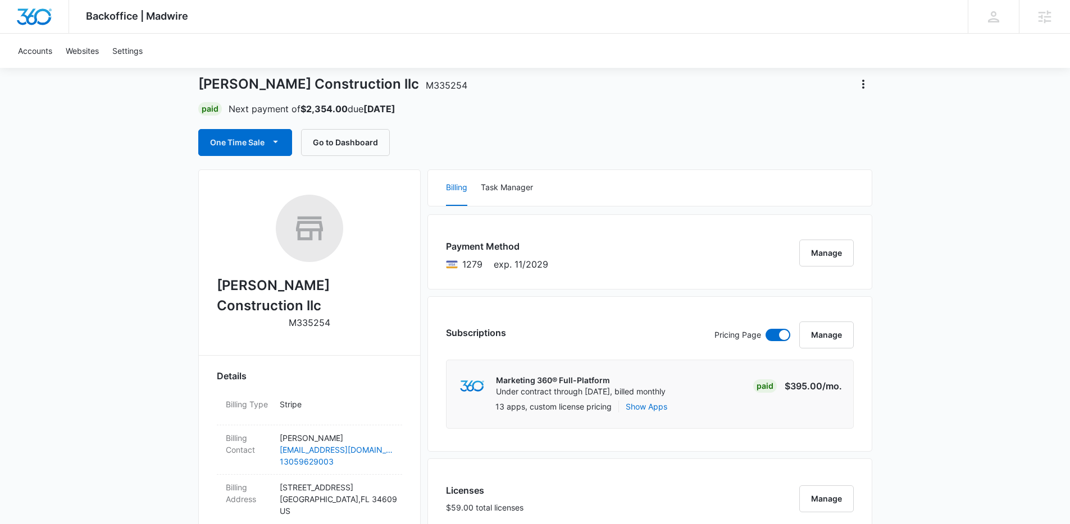
scroll to position [59, 0]
